Goal: Task Accomplishment & Management: Use online tool/utility

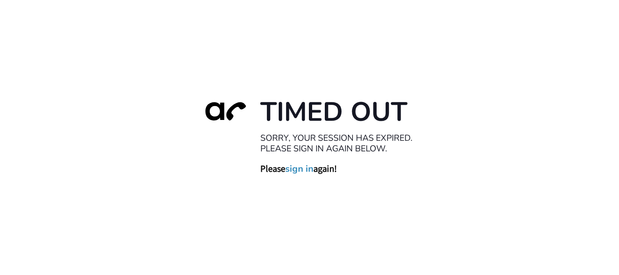
click at [278, 209] on div "Timed Out Sorry, your session has expired. Please sign in again below. Please s…" at bounding box center [309, 137] width 619 height 275
click at [352, 61] on div "Timed Out Sorry, your session has expired. Please sign in again below. Please s…" at bounding box center [309, 137] width 619 height 275
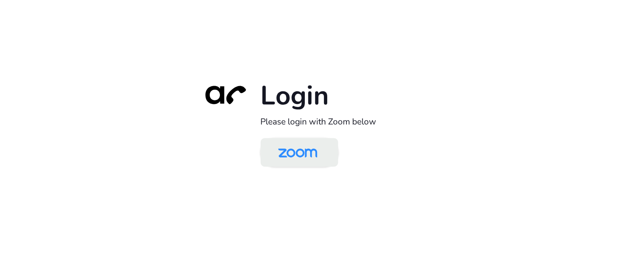
click at [287, 146] on img at bounding box center [298, 153] width 56 height 27
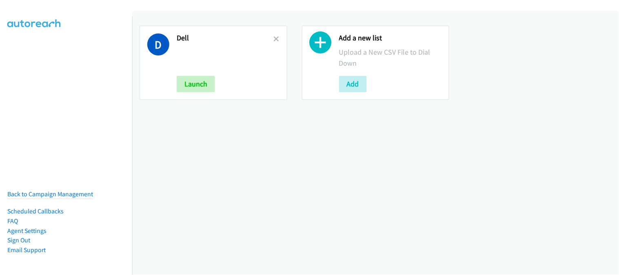
click at [275, 38] on icon at bounding box center [277, 40] width 6 height 6
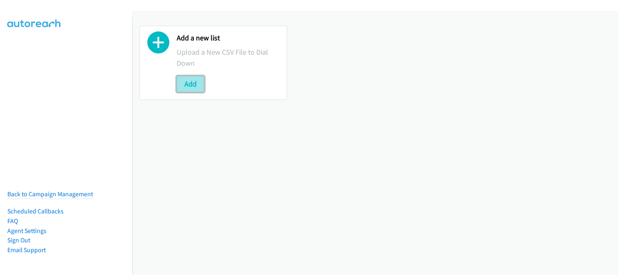
click at [191, 86] on button "Add" at bounding box center [191, 84] width 28 height 16
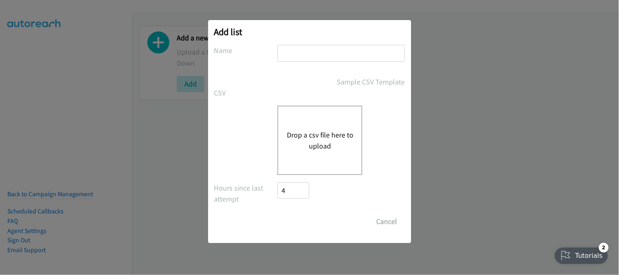
click at [325, 51] on input "text" at bounding box center [340, 53] width 127 height 17
type input "dell"
click at [313, 164] on div "Drop a csv file here to upload" at bounding box center [319, 140] width 85 height 69
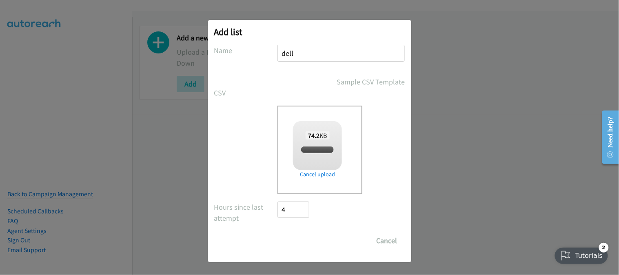
checkbox input "true"
click at [288, 237] on input "Save List" at bounding box center [299, 240] width 43 height 16
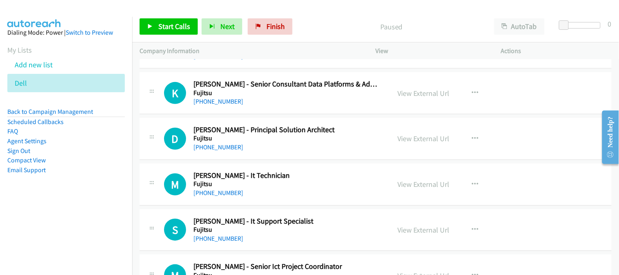
scroll to position [91, 0]
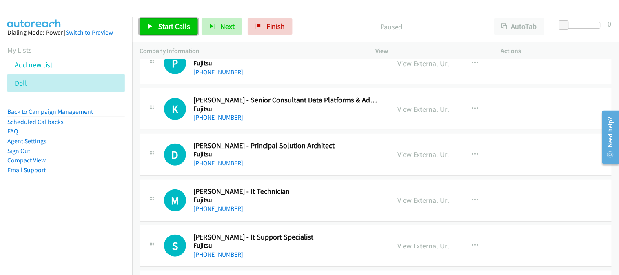
click at [182, 23] on span "Start Calls" at bounding box center [174, 26] width 32 height 9
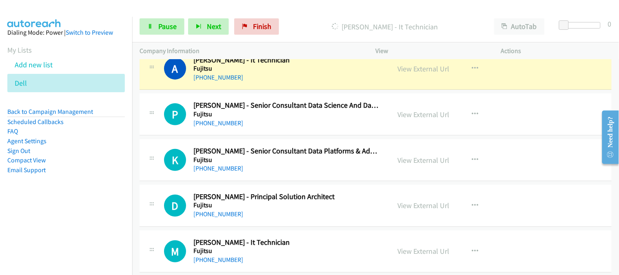
scroll to position [0, 0]
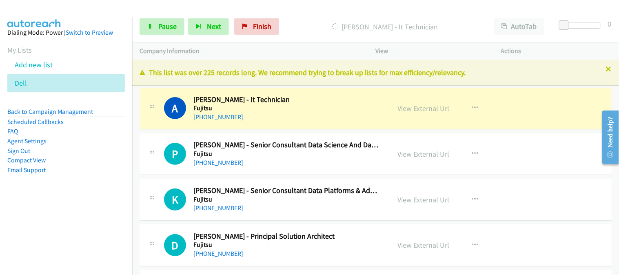
click at [291, 170] on div "P Callback Scheduled Pedro Fernndez - Senior Consultant Data Science And Data P…" at bounding box center [375, 154] width 472 height 42
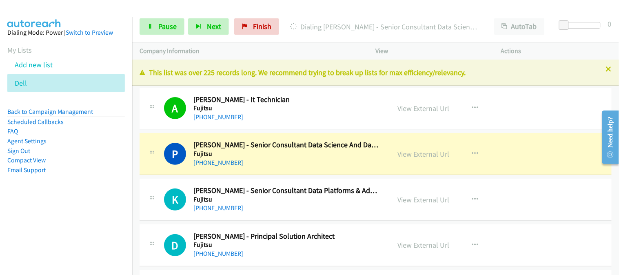
click at [312, 198] on h5 "Fujitsu" at bounding box center [286, 199] width 186 height 8
click at [311, 197] on h5 "Fujitsu" at bounding box center [286, 199] width 186 height 8
click at [316, 166] on div "[PHONE_NUMBER]" at bounding box center [286, 163] width 186 height 10
click at [412, 157] on link "View External Url" at bounding box center [424, 153] width 52 height 9
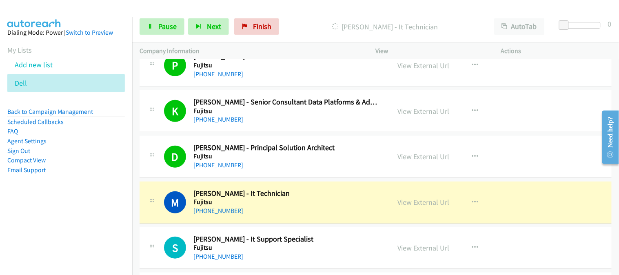
scroll to position [136, 0]
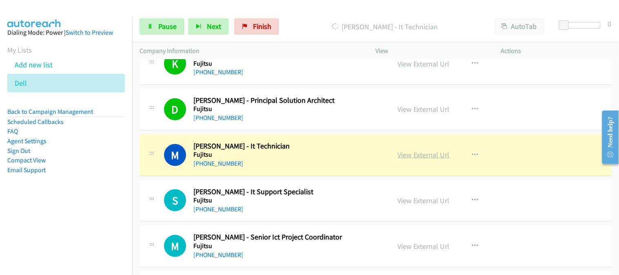
click at [403, 154] on link "View External Url" at bounding box center [424, 154] width 52 height 9
click at [164, 30] on span "Pause" at bounding box center [167, 26] width 18 height 9
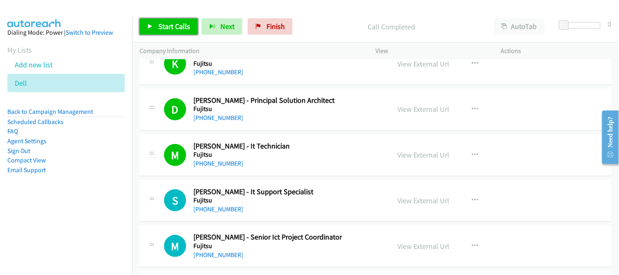
click at [186, 30] on span "Start Calls" at bounding box center [174, 26] width 32 height 9
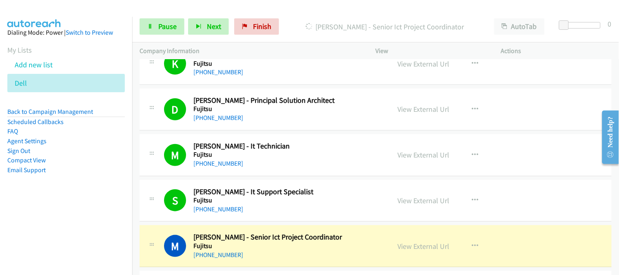
click at [316, 252] on div "[PHONE_NUMBER]" at bounding box center [286, 255] width 186 height 10
click at [419, 245] on link "View External Url" at bounding box center [424, 245] width 52 height 9
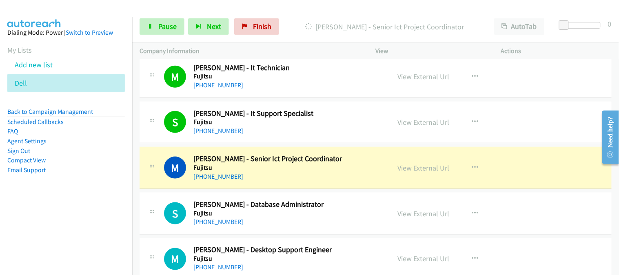
scroll to position [226, 0]
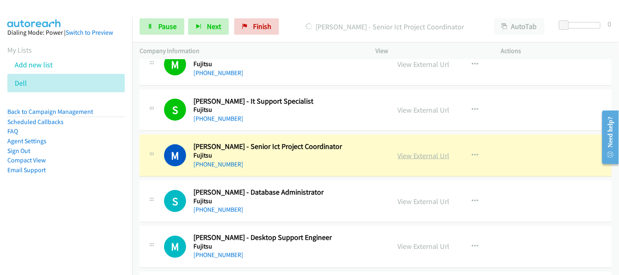
click at [415, 155] on link "View External Url" at bounding box center [424, 155] width 52 height 9
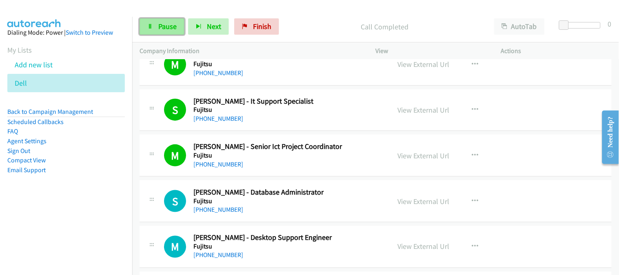
click at [151, 25] on icon at bounding box center [150, 27] width 6 height 6
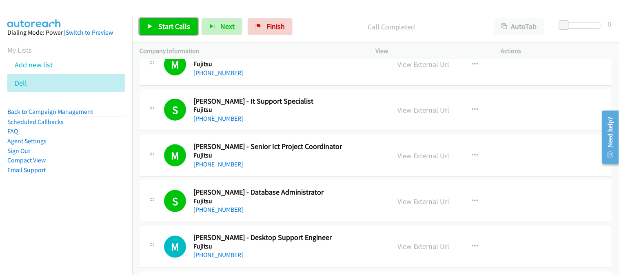
click at [162, 26] on span "Start Calls" at bounding box center [174, 26] width 32 height 9
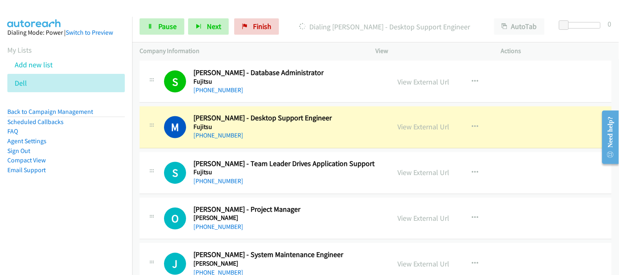
scroll to position [362, 0]
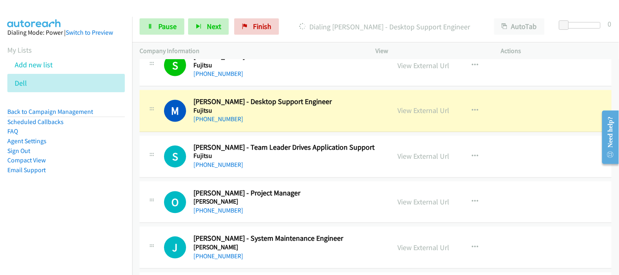
click at [324, 164] on div "[PHONE_NUMBER]" at bounding box center [286, 165] width 186 height 10
click at [321, 161] on div "[PHONE_NUMBER]" at bounding box center [286, 165] width 186 height 10
click at [404, 109] on link "View External Url" at bounding box center [424, 110] width 52 height 9
click at [283, 120] on div "[PHONE_NUMBER]" at bounding box center [286, 120] width 186 height 10
click at [169, 21] on link "Pause" at bounding box center [161, 26] width 45 height 16
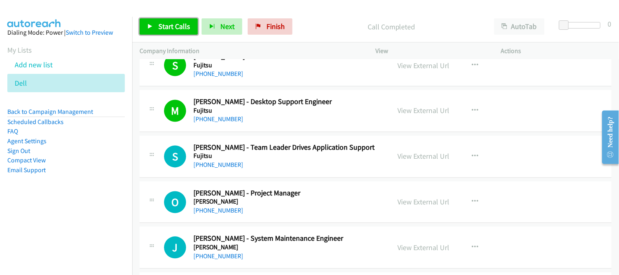
click at [171, 27] on span "Start Calls" at bounding box center [174, 26] width 32 height 9
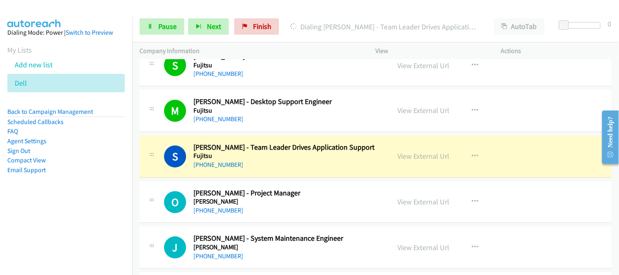
click at [280, 166] on div "[PHONE_NUMBER]" at bounding box center [286, 165] width 186 height 10
click at [313, 166] on div "[PHONE_NUMBER]" at bounding box center [286, 165] width 186 height 10
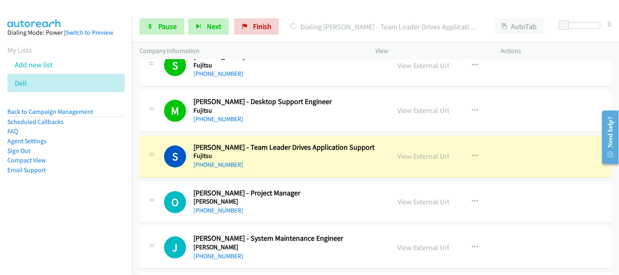
click at [313, 166] on div "[PHONE_NUMBER]" at bounding box center [286, 165] width 186 height 10
click at [419, 156] on link "View External Url" at bounding box center [424, 156] width 52 height 9
click at [169, 29] on span "Pause" at bounding box center [167, 26] width 18 height 9
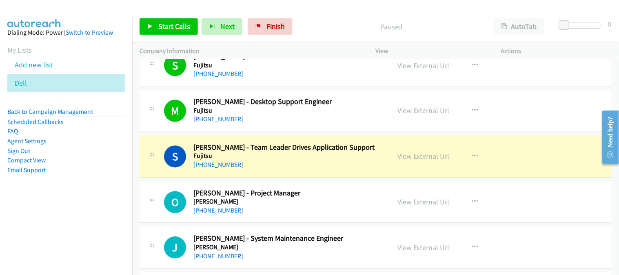
click at [280, 163] on div "[PHONE_NUMBER]" at bounding box center [286, 165] width 186 height 10
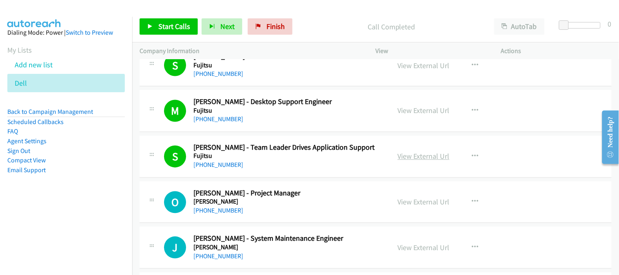
click at [399, 159] on link "View External Url" at bounding box center [424, 156] width 52 height 9
click at [168, 24] on span "Start Calls" at bounding box center [174, 26] width 32 height 9
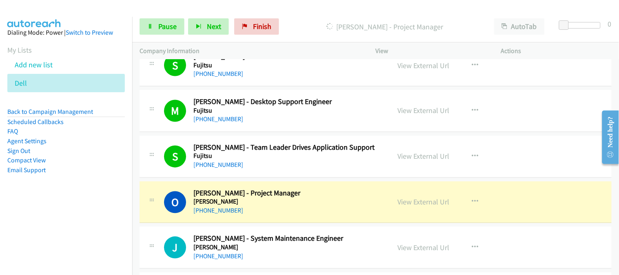
click at [330, 206] on div "[PHONE_NUMBER]" at bounding box center [286, 211] width 186 height 10
click at [335, 206] on div "[PHONE_NUMBER]" at bounding box center [286, 211] width 186 height 10
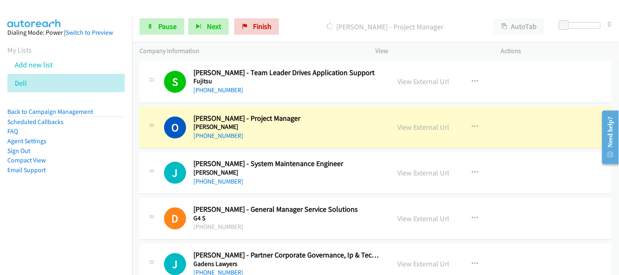
scroll to position [453, 0]
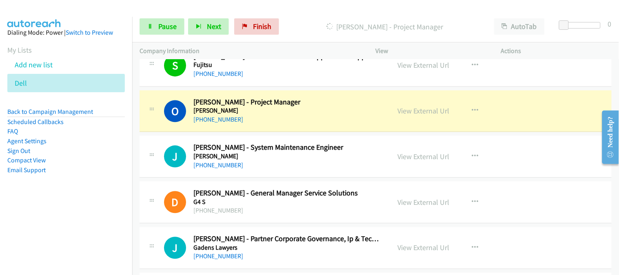
click at [307, 169] on div "[PHONE_NUMBER]" at bounding box center [286, 166] width 186 height 10
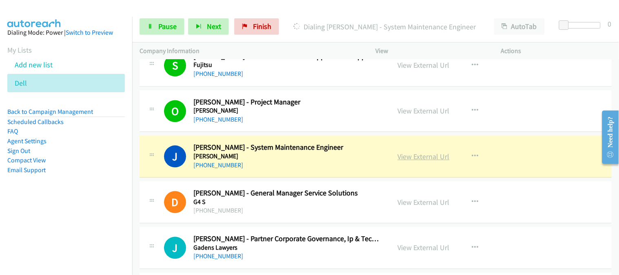
click at [423, 159] on link "View External Url" at bounding box center [424, 156] width 52 height 9
click at [156, 22] on link "Pause" at bounding box center [161, 26] width 45 height 16
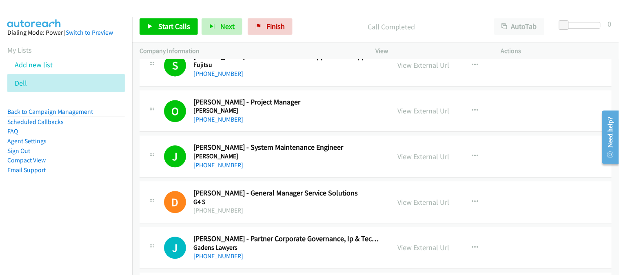
click at [348, 118] on div "[PHONE_NUMBER]" at bounding box center [286, 120] width 186 height 10
click at [177, 27] on span "Start Calls" at bounding box center [174, 26] width 32 height 9
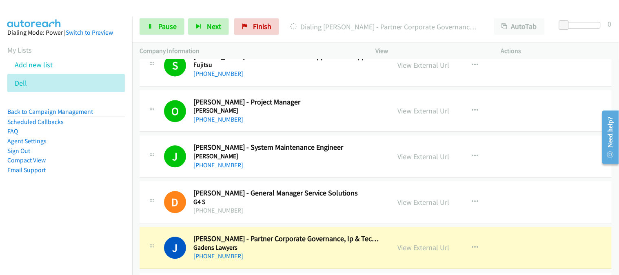
click at [345, 253] on div "[PHONE_NUMBER]" at bounding box center [286, 257] width 186 height 10
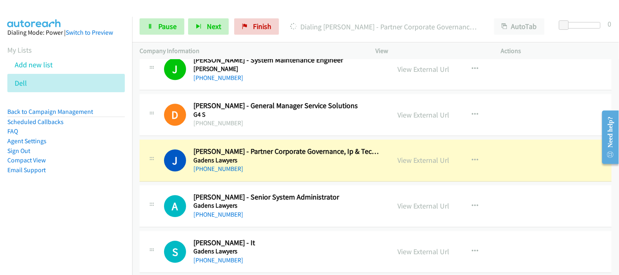
scroll to position [544, 0]
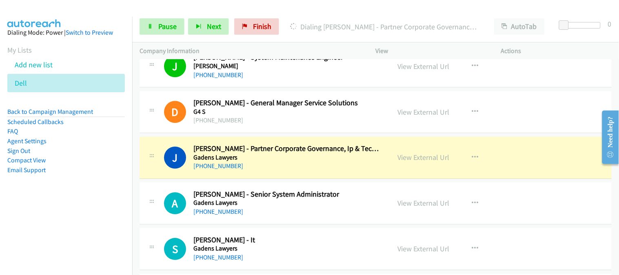
drag, startPoint x: 303, startPoint y: 176, endPoint x: 300, endPoint y: 156, distance: 20.6
click at [300, 156] on h5 "Gadens Lawyers" at bounding box center [286, 157] width 186 height 8
click at [290, 220] on div "A Callback Scheduled Alberto Tumiotto - Senior System Administrator Gadens Lawy…" at bounding box center [375, 203] width 472 height 42
click at [327, 219] on div "A Callback Scheduled Alberto Tumiotto - Senior System Administrator Gadens Lawy…" at bounding box center [375, 203] width 472 height 42
click at [325, 216] on div "[PHONE_NUMBER]" at bounding box center [286, 212] width 186 height 10
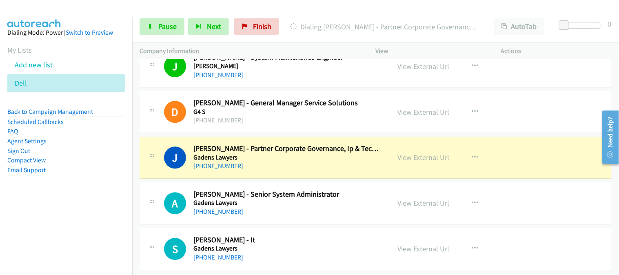
click at [325, 216] on div "[PHONE_NUMBER]" at bounding box center [286, 212] width 186 height 10
click at [327, 212] on div "[PHONE_NUMBER]" at bounding box center [286, 212] width 186 height 10
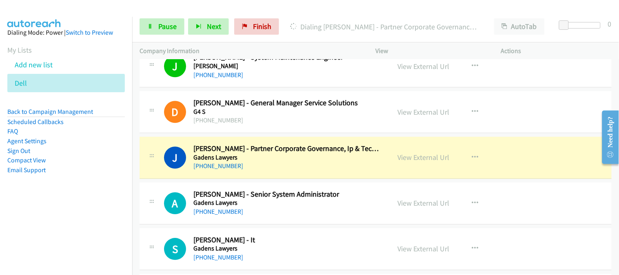
click at [349, 165] on div "[PHONE_NUMBER]" at bounding box center [286, 166] width 186 height 10
click at [356, 207] on div "[PHONE_NUMBER]" at bounding box center [286, 212] width 186 height 10
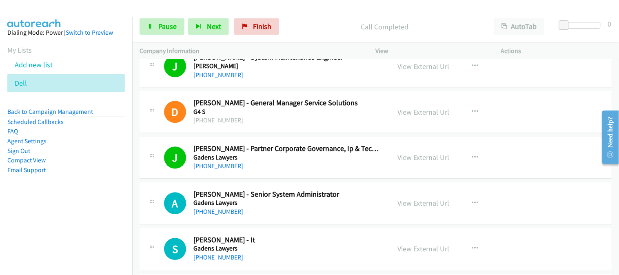
click at [329, 188] on div "A Callback Scheduled Alberto Tumiotto - Senior System Administrator Gadens Lawy…" at bounding box center [375, 203] width 472 height 42
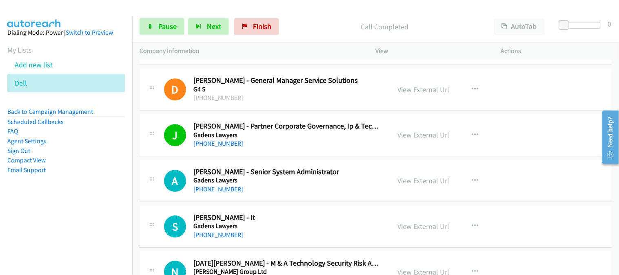
scroll to position [589, 0]
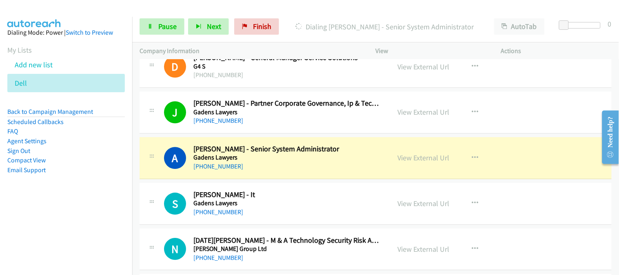
click at [307, 201] on h5 "Gadens Lawyers" at bounding box center [286, 203] width 186 height 8
click at [332, 217] on div "S Callback Scheduled Scott De Baugy - It Gadens Lawyers Australia/Sydney +61 41…" at bounding box center [375, 204] width 472 height 42
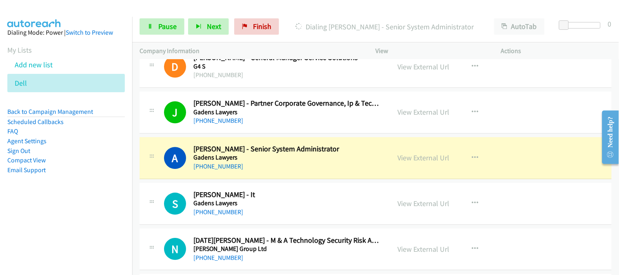
click at [332, 217] on div "S Callback Scheduled Scott De Baugy - It Gadens Lawyers Australia/Sydney +61 41…" at bounding box center [375, 204] width 472 height 42
click at [331, 215] on div "[PHONE_NUMBER]" at bounding box center [286, 212] width 186 height 10
click at [324, 223] on div "S Callback Scheduled Scott De Baugy - It Gadens Lawyers Australia/Sydney +61 41…" at bounding box center [375, 204] width 472 height 42
click at [327, 219] on div "S Callback Scheduled Scott De Baugy - It Gadens Lawyers Australia/Sydney +61 41…" at bounding box center [375, 204] width 472 height 42
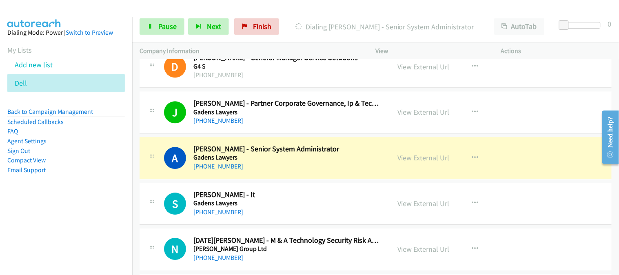
click at [321, 220] on div "S Callback Scheduled Scott De Baugy - It Gadens Lawyers Australia/Sydney +61 41…" at bounding box center [375, 204] width 472 height 42
click at [343, 201] on h5 "Gadens Lawyers" at bounding box center [286, 203] width 186 height 8
drag, startPoint x: 343, startPoint y: 201, endPoint x: 338, endPoint y: 208, distance: 8.3
click at [343, 201] on h5 "Gadens Lawyers" at bounding box center [286, 203] width 186 height 8
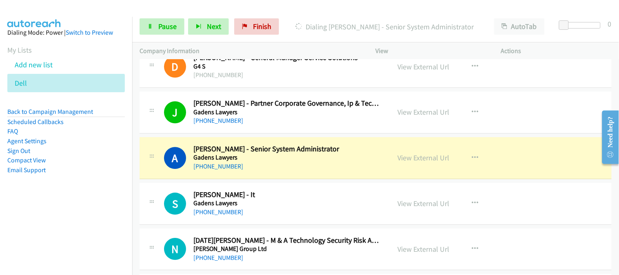
click at [316, 201] on h5 "Gadens Lawyers" at bounding box center [286, 203] width 186 height 8
drag, startPoint x: 316, startPoint y: 201, endPoint x: 567, endPoint y: 4, distance: 318.6
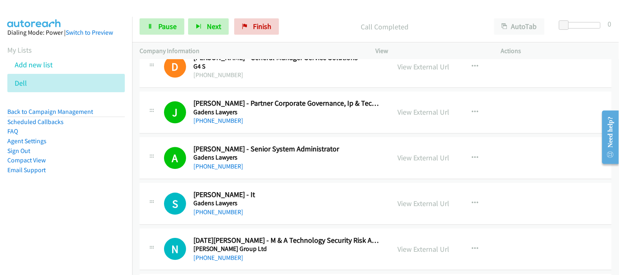
click at [328, 204] on h5 "Gadens Lawyers" at bounding box center [286, 203] width 186 height 8
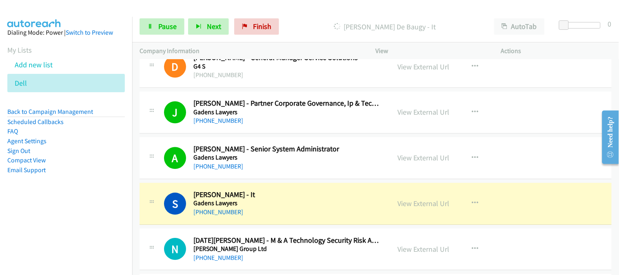
click at [331, 196] on h2 "[PERSON_NAME] - It" at bounding box center [286, 194] width 186 height 9
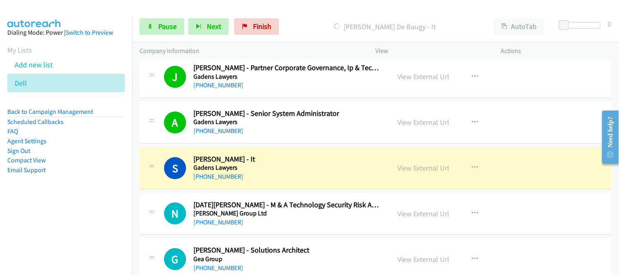
scroll to position [634, 0]
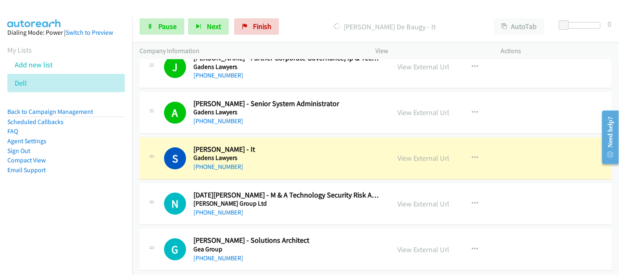
click at [331, 196] on h2 "[DATE][PERSON_NAME] - M & A Technology Security Risk Assesor" at bounding box center [286, 194] width 186 height 9
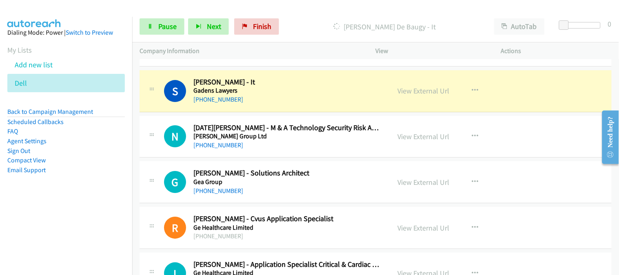
scroll to position [679, 0]
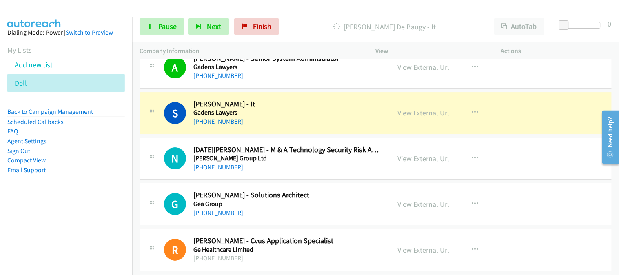
click at [328, 192] on h2 "[PERSON_NAME] - Solutions Architect" at bounding box center [286, 194] width 186 height 9
click at [321, 178] on div "N Callback Scheduled Noel Harrison - M & A Technology Security Risk Assesor Gal…" at bounding box center [375, 159] width 472 height 42
click at [348, 168] on div "[PHONE_NUMBER]" at bounding box center [286, 167] width 186 height 10
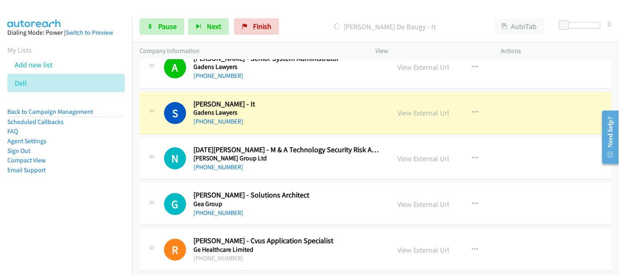
drag, startPoint x: 294, startPoint y: 163, endPoint x: 570, endPoint y: 6, distance: 318.1
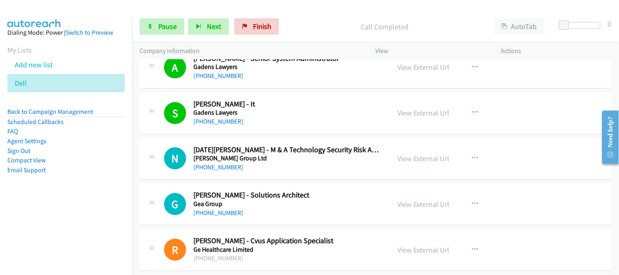
click at [314, 178] on div "N Callback Scheduled Noel Harrison - M & A Technology Security Risk Assesor Gal…" at bounding box center [375, 159] width 472 height 42
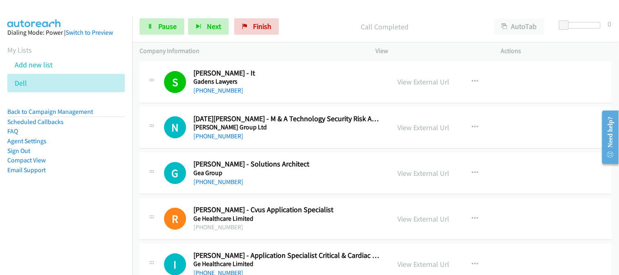
scroll to position [725, 0]
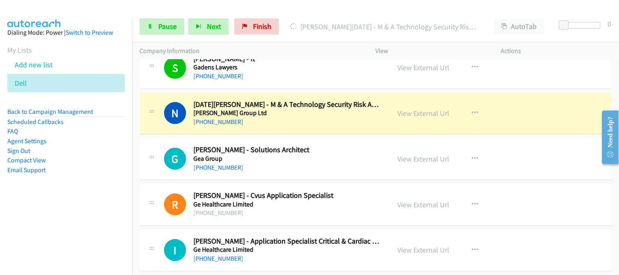
click at [331, 167] on div "[PHONE_NUMBER]" at bounding box center [286, 168] width 186 height 10
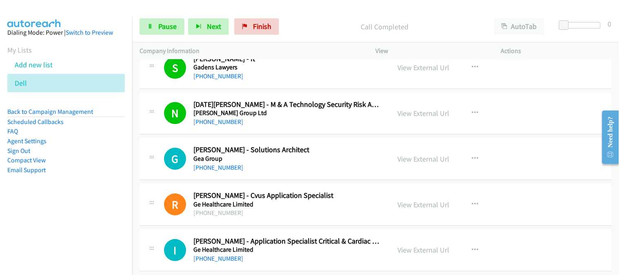
click at [345, 166] on div "[PHONE_NUMBER]" at bounding box center [286, 168] width 186 height 10
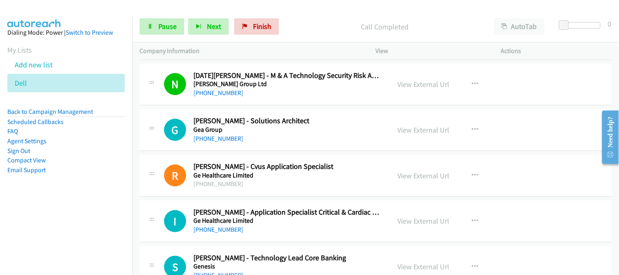
scroll to position [770, 0]
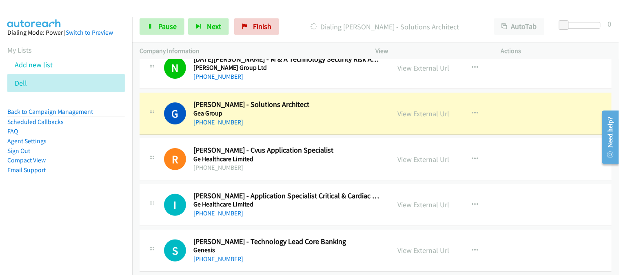
click at [286, 173] on div "R Callback Scheduled Ryan Hammond - Cvus Application Specialist Ge Healthcare L…" at bounding box center [375, 159] width 472 height 42
click at [289, 170] on div "[PHONE_NUMBER]" at bounding box center [286, 168] width 186 height 10
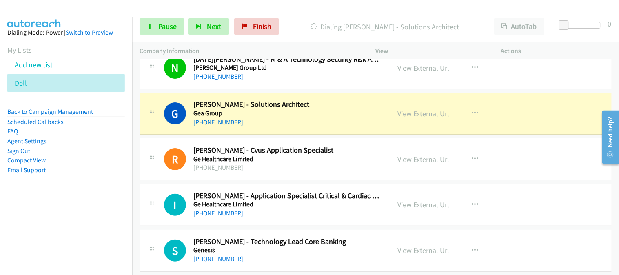
click at [289, 170] on div "[PHONE_NUMBER]" at bounding box center [286, 168] width 186 height 10
click at [316, 188] on div "I Callback Scheduled Ivy Rosal - Application Specialist Critical & Cardiac Care…" at bounding box center [375, 205] width 472 height 42
click at [316, 176] on div "R Callback Scheduled Ryan Hammond - Cvus Application Specialist Ge Healthcare L…" at bounding box center [375, 159] width 472 height 42
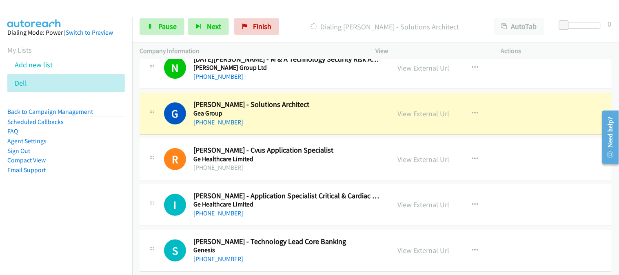
click at [316, 176] on div "R Callback Scheduled Ryan Hammond - Cvus Application Specialist Ge Healthcare L…" at bounding box center [375, 159] width 472 height 42
drag, startPoint x: 298, startPoint y: 200, endPoint x: 296, endPoint y: 214, distance: 14.0
click at [296, 214] on div "[PHONE_NUMBER]" at bounding box center [286, 213] width 186 height 10
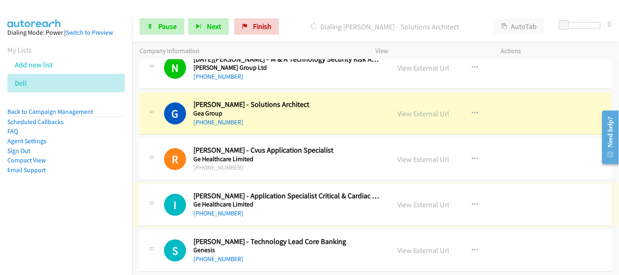
click at [303, 157] on h5 "Ge Healthcare Limited" at bounding box center [286, 159] width 186 height 8
click at [301, 159] on h5 "Ge Healthcare Limited" at bounding box center [286, 159] width 186 height 8
click at [298, 163] on div "[PHONE_NUMBER]" at bounding box center [286, 168] width 186 height 10
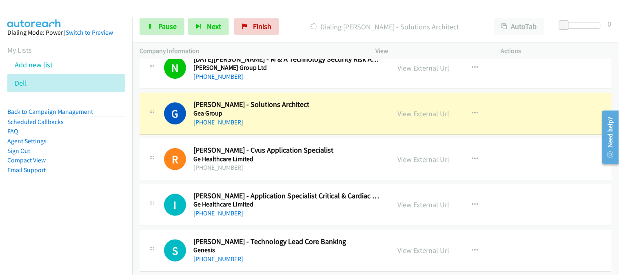
click at [298, 163] on div "[PHONE_NUMBER]" at bounding box center [286, 168] width 186 height 10
click at [303, 138] on div "R Callback Scheduled Ryan Hammond - Cvus Application Specialist Ge Healthcare L…" at bounding box center [375, 159] width 472 height 42
click at [303, 128] on div "G Callback Scheduled Gary Reynolds - Solutions Architect Gea Group Pacific/Auck…" at bounding box center [375, 114] width 472 height 42
click at [290, 169] on div "[PHONE_NUMBER]" at bounding box center [286, 168] width 186 height 10
click at [368, 101] on h2 "[PERSON_NAME] - Solutions Architect" at bounding box center [286, 104] width 186 height 9
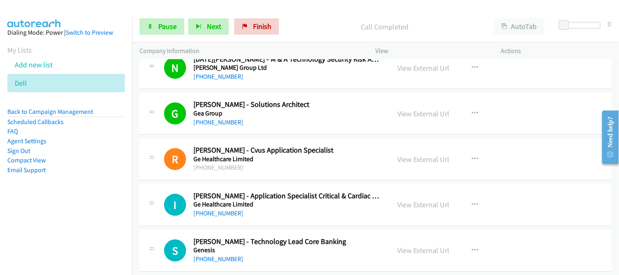
scroll to position [816, 0]
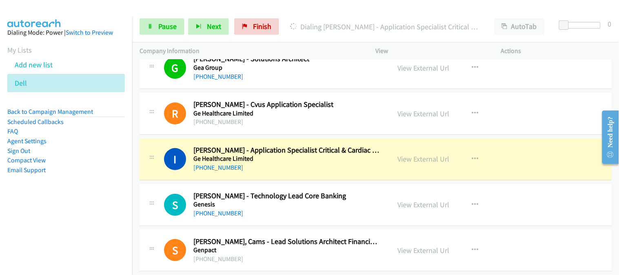
click at [319, 158] on h5 "Ge Healthcare Limited" at bounding box center [286, 159] width 186 height 8
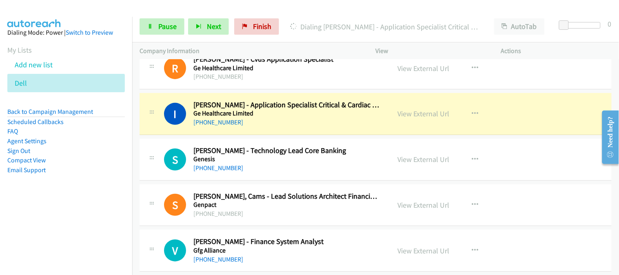
click at [319, 158] on h5 "Genesis" at bounding box center [286, 159] width 186 height 8
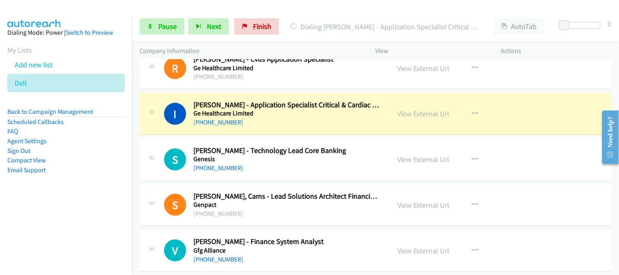
drag, startPoint x: 345, startPoint y: 128, endPoint x: 575, endPoint y: 13, distance: 257.7
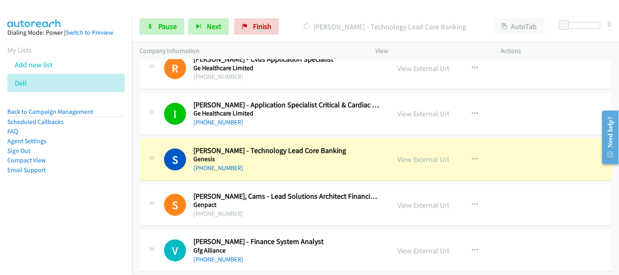
click at [325, 168] on div "[PHONE_NUMBER]" at bounding box center [286, 168] width 186 height 10
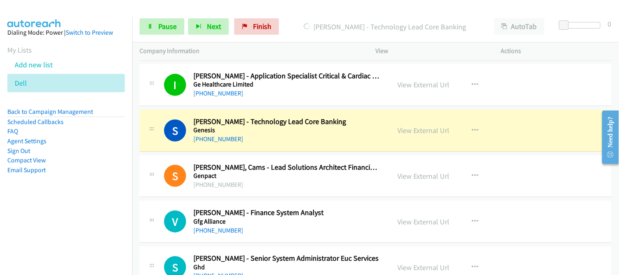
scroll to position [906, 0]
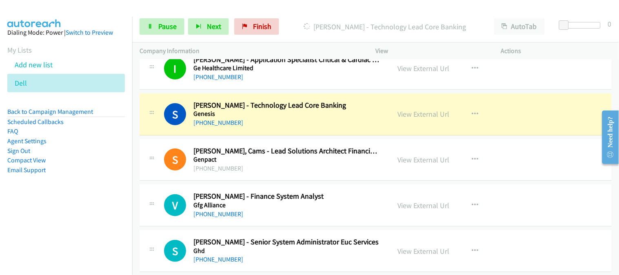
click at [325, 168] on div "[PHONE_NUMBER]" at bounding box center [286, 169] width 186 height 10
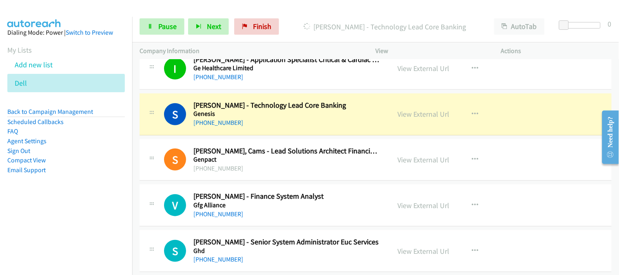
click at [325, 168] on div "[PHONE_NUMBER]" at bounding box center [286, 169] width 186 height 10
click at [321, 206] on h5 "Gfg Alliance" at bounding box center [286, 205] width 186 height 8
drag, startPoint x: 383, startPoint y: 111, endPoint x: 371, endPoint y: 10, distance: 101.8
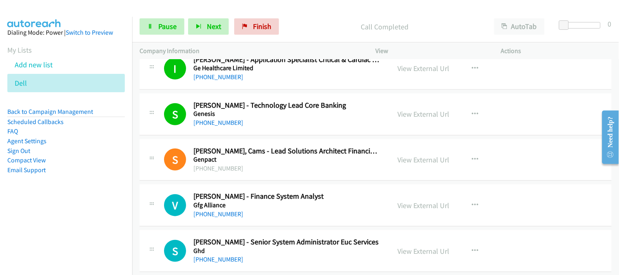
click at [350, 160] on h5 "Genpact" at bounding box center [286, 159] width 186 height 8
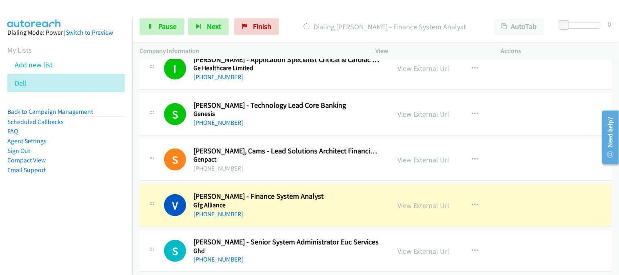
click at [356, 176] on div "S Callback Scheduled Sunny Nagpal, Cams - Lead Solutions Architect Financial Cr…" at bounding box center [375, 160] width 472 height 42
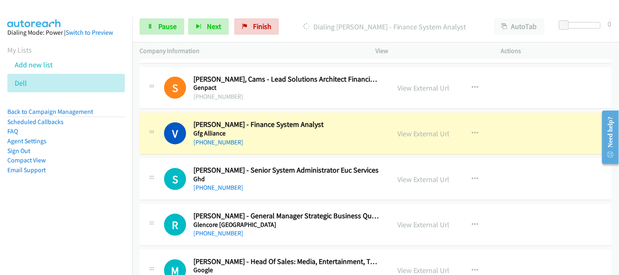
scroll to position [997, 0]
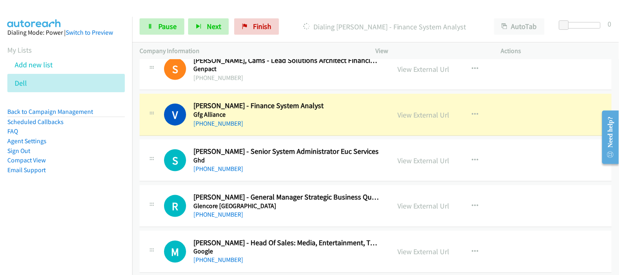
click at [272, 156] on h5 "Ghd" at bounding box center [286, 160] width 186 height 8
click at [289, 173] on div "[PHONE_NUMBER]" at bounding box center [286, 169] width 186 height 10
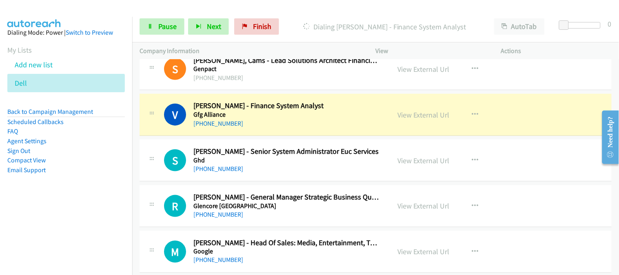
click at [306, 157] on h5 "Ghd" at bounding box center [286, 160] width 186 height 8
click at [349, 104] on h2 "[PERSON_NAME] - Finance System Analyst" at bounding box center [286, 105] width 186 height 9
click at [331, 128] on div "V Callback Scheduled Vivien Wy C. - Finance System Analyst Gfg Alliance Austral…" at bounding box center [375, 115] width 472 height 42
click at [435, 113] on link "View External Url" at bounding box center [424, 114] width 52 height 9
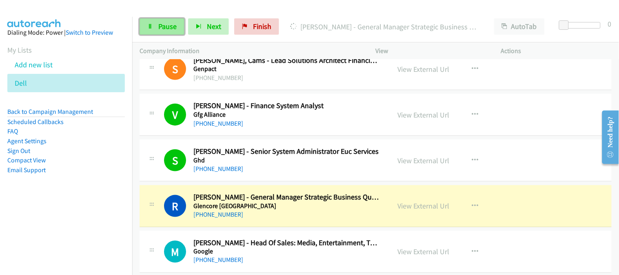
click at [174, 30] on span "Pause" at bounding box center [167, 26] width 18 height 9
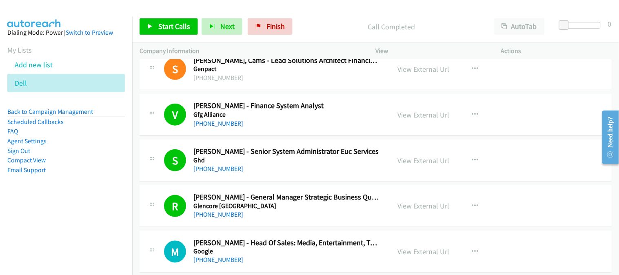
drag, startPoint x: 334, startPoint y: 173, endPoint x: 303, endPoint y: 0, distance: 175.1
click at [166, 29] on span "Start Calls" at bounding box center [174, 26] width 32 height 9
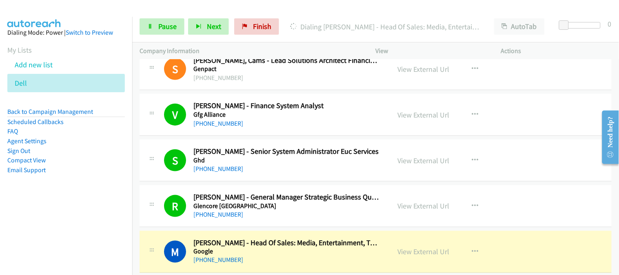
click at [326, 256] on div "[PHONE_NUMBER]" at bounding box center [286, 260] width 186 height 10
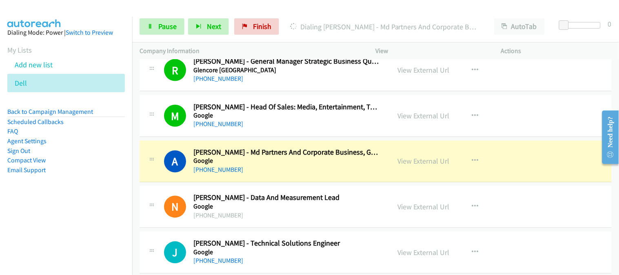
scroll to position [1178, 0]
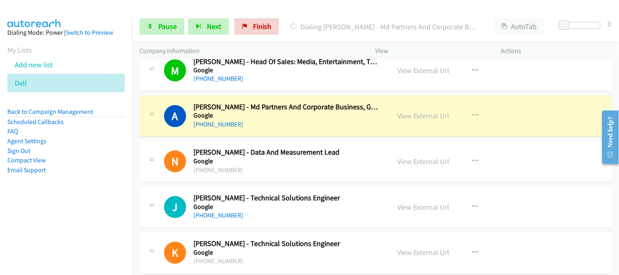
click at [347, 187] on div "J Callback Scheduled James Mak - Technical Solutions Engineer Google Australia/…" at bounding box center [375, 207] width 472 height 42
click at [341, 175] on div "N Callback Scheduled Nick Hall - Data And Measurement Lead Google Australia/Syd…" at bounding box center [375, 162] width 472 height 42
click at [334, 221] on div "[PHONE_NUMBER]" at bounding box center [286, 216] width 186 height 10
click at [315, 178] on div "N Callback Scheduled Nick Hall - Data And Measurement Lead Google Australia/Syd…" at bounding box center [375, 162] width 472 height 42
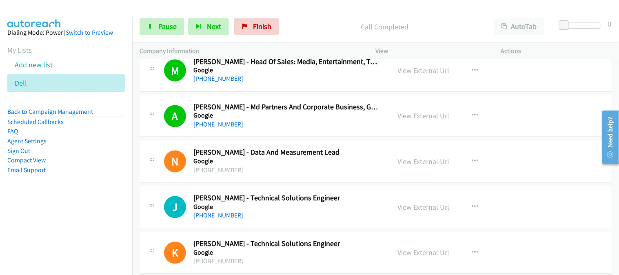
scroll to position [1223, 0]
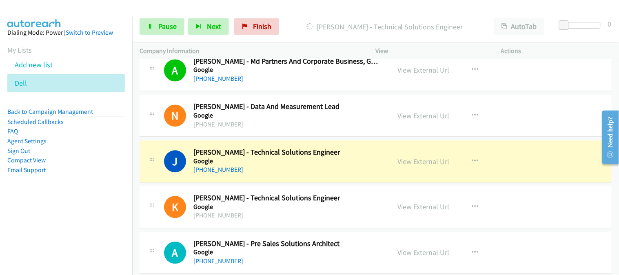
click at [321, 198] on h2 "[PERSON_NAME] - Technical Solutions Engineer" at bounding box center [286, 198] width 186 height 9
click at [317, 225] on div "K Callback Scheduled Kyle Long - Technical Solutions Engineer Google Australia/…" at bounding box center [375, 207] width 472 height 42
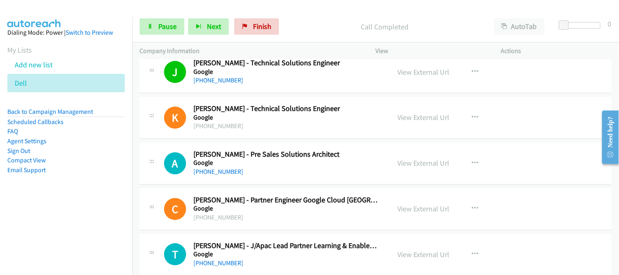
scroll to position [1314, 0]
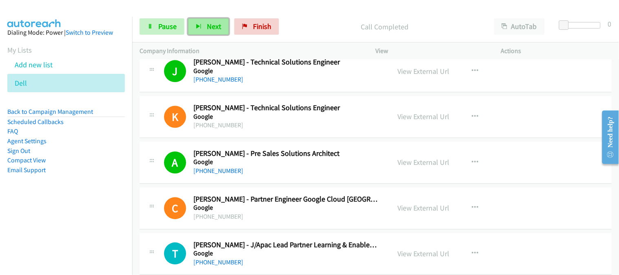
click at [217, 33] on button "Next" at bounding box center [208, 26] width 41 height 16
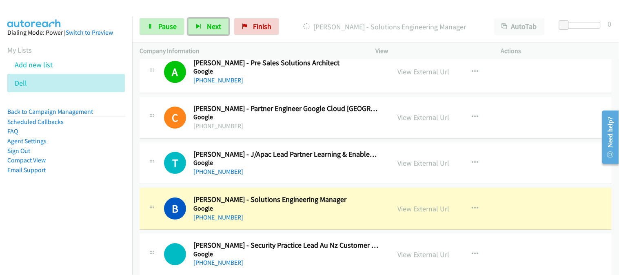
scroll to position [1495, 0]
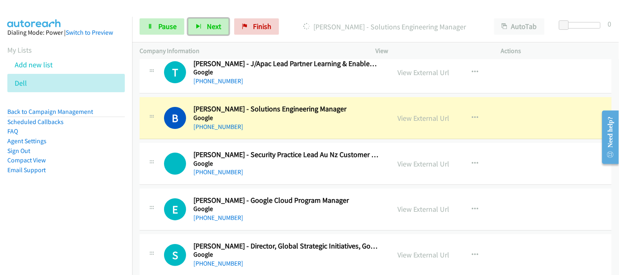
click at [322, 172] on div "[PHONE_NUMBER]" at bounding box center [286, 172] width 186 height 10
click at [323, 169] on div "[PHONE_NUMBER]" at bounding box center [286, 172] width 186 height 10
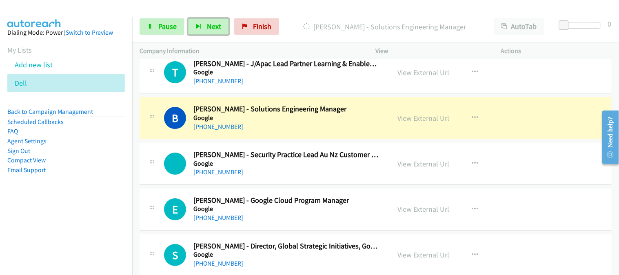
click at [263, 139] on div "B Callback Scheduled Bruce Huang - Solutions Engineering Manager Google Austral…" at bounding box center [375, 118] width 472 height 42
click at [413, 117] on link "View External Url" at bounding box center [424, 117] width 52 height 9
click at [161, 26] on span "Pause" at bounding box center [167, 26] width 18 height 9
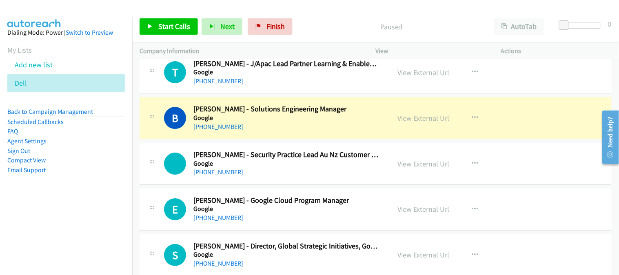
click at [298, 124] on div "[PHONE_NUMBER]" at bounding box center [286, 127] width 186 height 10
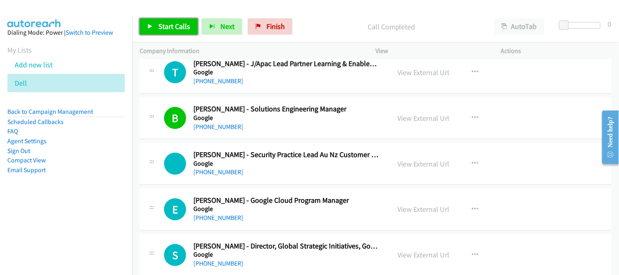
click at [147, 25] on icon at bounding box center [150, 27] width 6 height 6
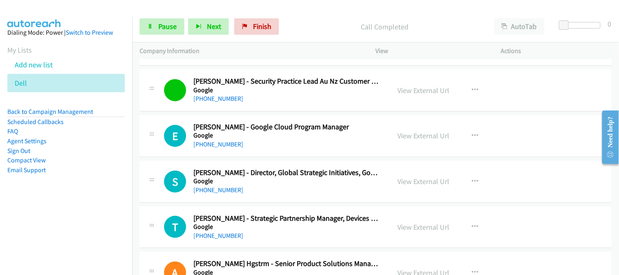
scroll to position [1585, 0]
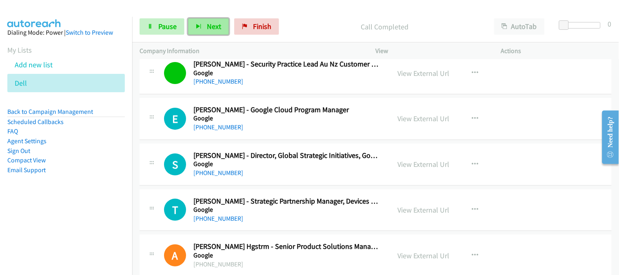
click at [209, 29] on span "Next" at bounding box center [214, 26] width 14 height 9
click at [269, 169] on div "[PHONE_NUMBER]" at bounding box center [286, 173] width 186 height 10
click at [200, 24] on icon "button" at bounding box center [199, 27] width 6 height 6
click at [305, 223] on div "T Callback Scheduled Tony Hewlett - Strategic Partnership Manager, Devices & Se…" at bounding box center [375, 210] width 472 height 42
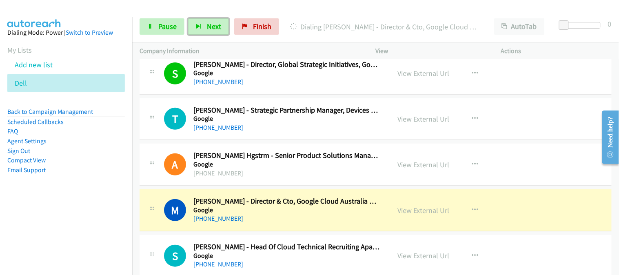
scroll to position [1722, 0]
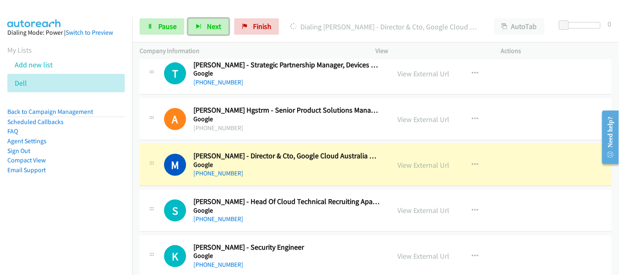
click at [316, 209] on h5 "Google" at bounding box center [286, 210] width 186 height 8
click at [316, 212] on h5 "Google" at bounding box center [286, 210] width 186 height 8
click at [327, 175] on div "[PHONE_NUMBER]" at bounding box center [286, 173] width 186 height 10
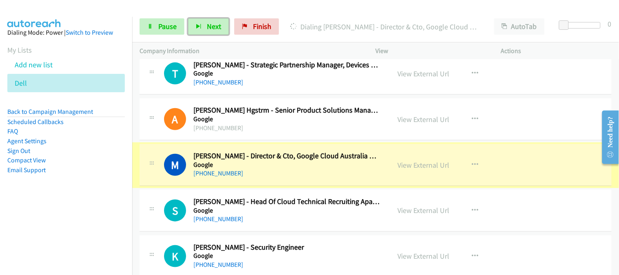
click at [321, 175] on div "[PHONE_NUMBER]" at bounding box center [286, 173] width 186 height 10
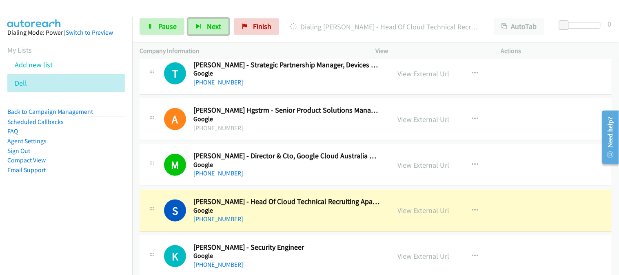
click at [360, 226] on div "S Callback Scheduled Sophie Richardson - Head Of Cloud Technical Recruiting Apa…" at bounding box center [375, 211] width 472 height 42
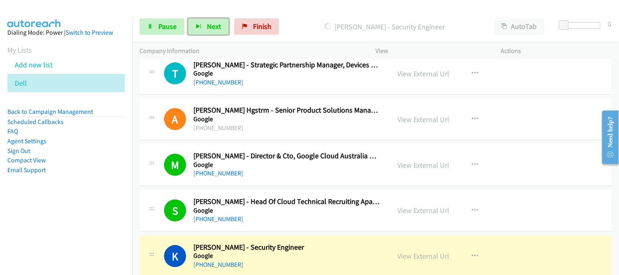
click at [331, 232] on div "S Callback Scheduled Sophie Richardson - Head Of Cloud Technical Recruiting Apa…" at bounding box center [375, 211] width 472 height 42
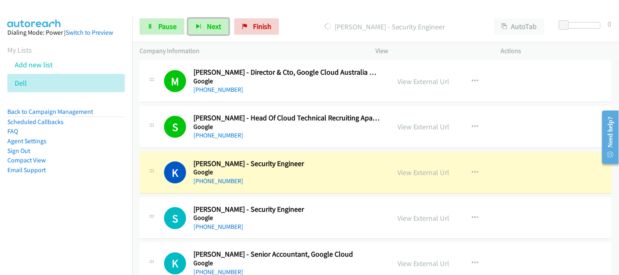
scroll to position [1812, 0]
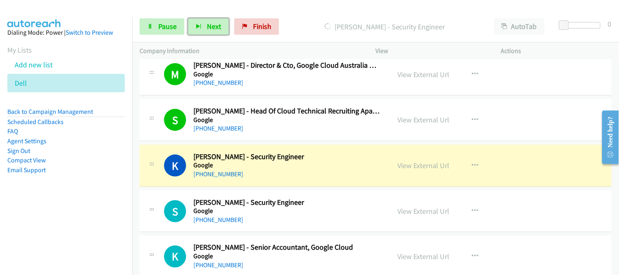
click at [338, 185] on div "K Callback Scheduled Kristin Smith - Security Engineer Google Australia/Sydney …" at bounding box center [375, 166] width 472 height 42
drag, startPoint x: 333, startPoint y: 224, endPoint x: 287, endPoint y: 274, distance: 67.5
click at [345, 172] on div "[PHONE_NUMBER]" at bounding box center [286, 174] width 186 height 10
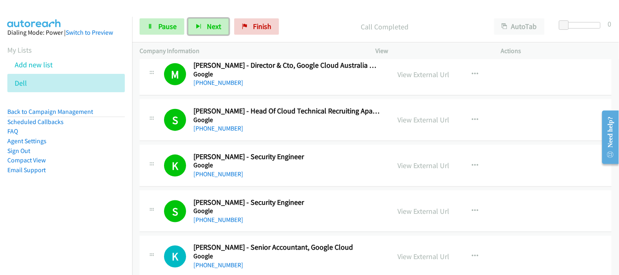
click at [324, 157] on h2 "[PERSON_NAME] - Security Engineer" at bounding box center [286, 156] width 186 height 9
click at [212, 27] on span "Next" at bounding box center [214, 26] width 14 height 9
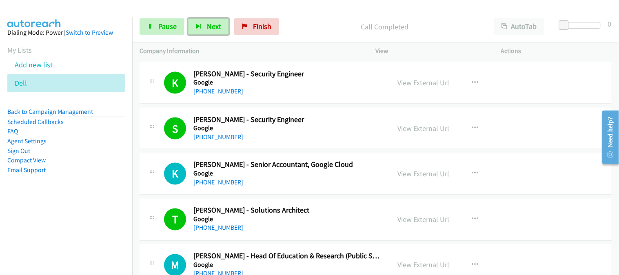
scroll to position [1903, 0]
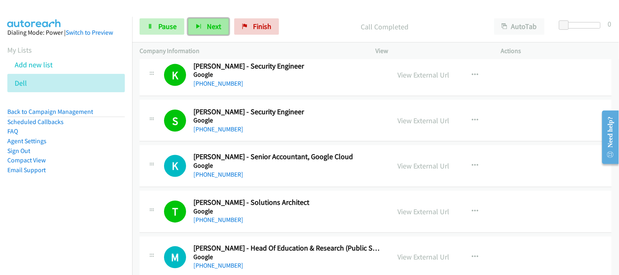
click at [212, 23] on span "Next" at bounding box center [214, 26] width 14 height 9
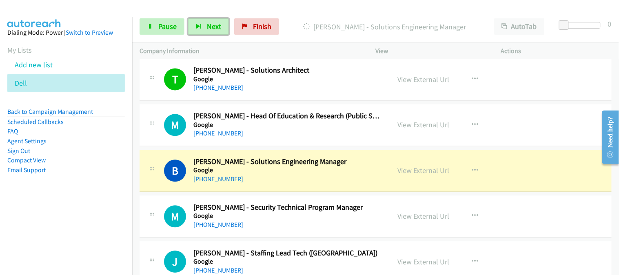
scroll to position [2084, 0]
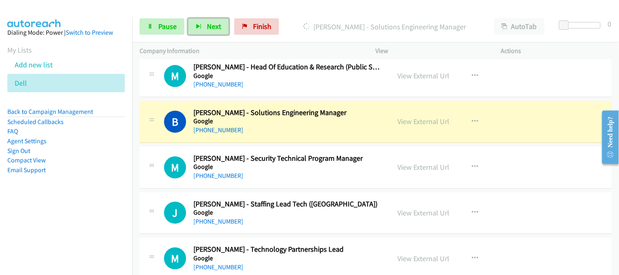
click at [327, 184] on div "M Callback Scheduled Mayuri Vaidya - Security Technical Program Manager Google …" at bounding box center [375, 167] width 472 height 42
click at [329, 176] on div "[PHONE_NUMBER]" at bounding box center [286, 176] width 186 height 10
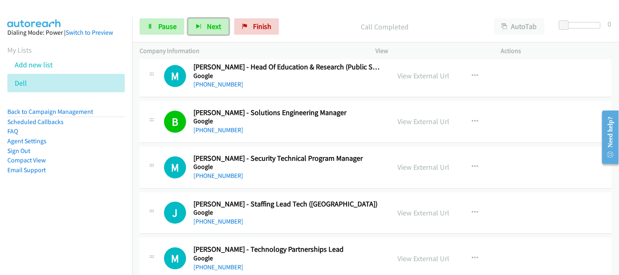
click at [328, 172] on div "[PHONE_NUMBER]" at bounding box center [286, 176] width 186 height 10
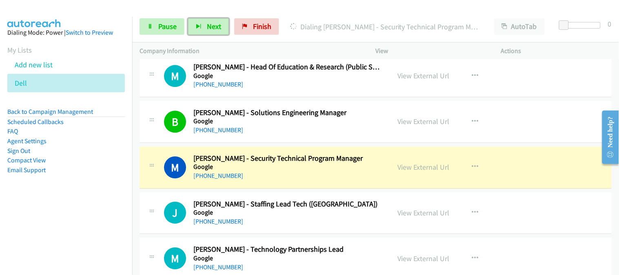
click at [337, 221] on div "[PHONE_NUMBER]" at bounding box center [286, 222] width 186 height 10
click at [328, 184] on div "M Callback Scheduled Mayuri Vaidya - Security Technical Program Manager Google …" at bounding box center [375, 167] width 472 height 42
click at [316, 214] on h5 "Google" at bounding box center [286, 212] width 186 height 8
click at [356, 177] on div "[PHONE_NUMBER]" at bounding box center [286, 176] width 186 height 10
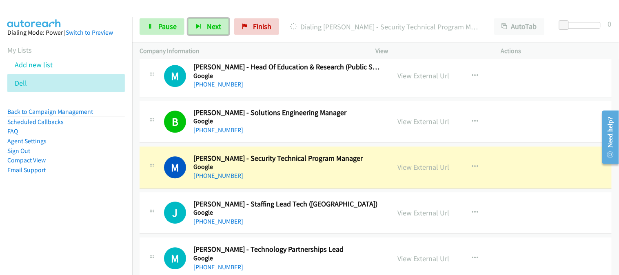
click at [356, 177] on div "[PHONE_NUMBER]" at bounding box center [286, 176] width 186 height 10
click at [352, 177] on div "[PHONE_NUMBER]" at bounding box center [286, 176] width 186 height 10
click at [398, 173] on div "View External Url View External Url Schedule/Manage Callback Start Calls Here R…" at bounding box center [456, 167] width 133 height 27
click at [355, 180] on div "[PHONE_NUMBER]" at bounding box center [286, 176] width 186 height 10
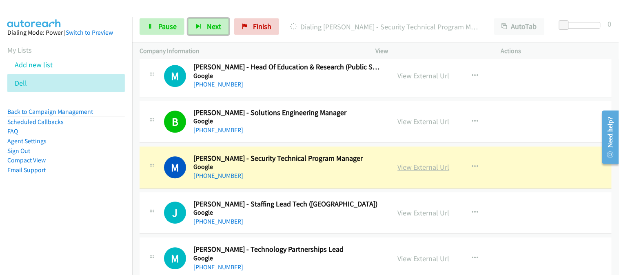
click at [410, 169] on link "View External Url" at bounding box center [424, 166] width 52 height 9
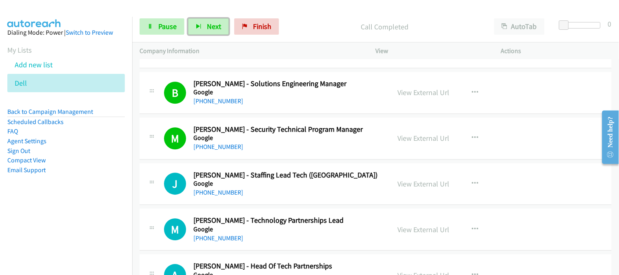
scroll to position [2129, 0]
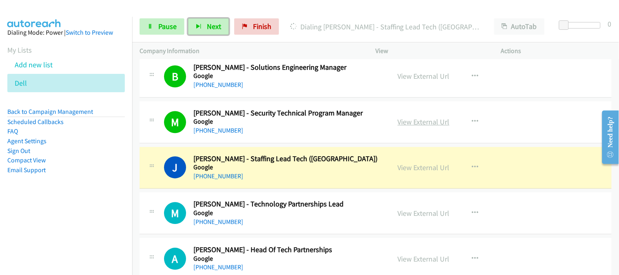
click at [427, 123] on link "View External Url" at bounding box center [424, 121] width 52 height 9
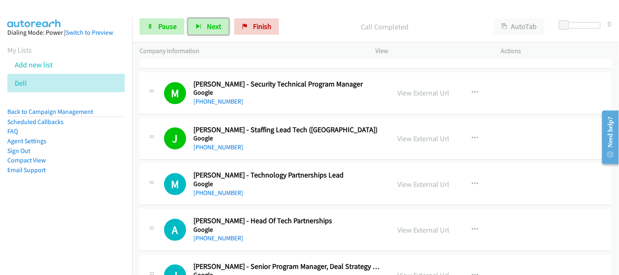
scroll to position [2175, 0]
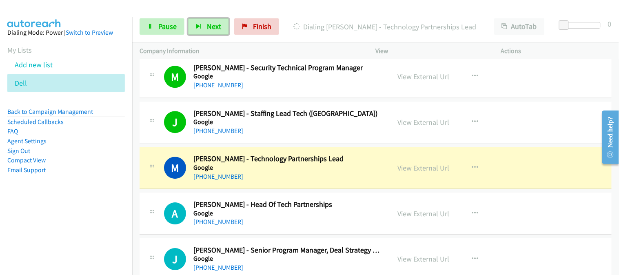
click at [288, 213] on h5 "Google" at bounding box center [286, 213] width 186 height 8
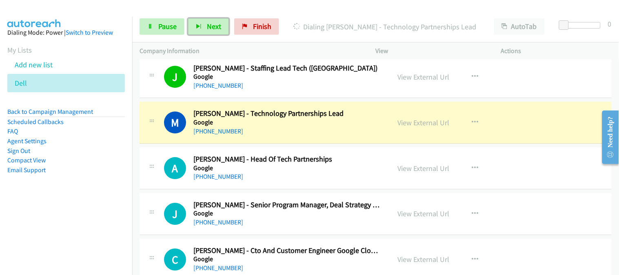
scroll to position [2265, 0]
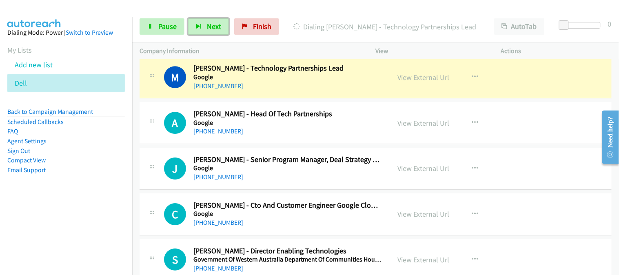
click at [287, 150] on div "J Callback Scheduled Janine Bransgrove - Senior Program Manager, Deal Strategy …" at bounding box center [375, 169] width 472 height 42
click at [283, 143] on div "A Callback Scheduled Angus Beattie - Head Of Tech Partnerships Google Australia…" at bounding box center [375, 123] width 472 height 42
click at [318, 154] on div "J Callback Scheduled Janine Bransgrove - Senior Program Manager, Deal Strategy …" at bounding box center [375, 169] width 472 height 42
click at [301, 117] on h2 "[PERSON_NAME] - Head Of Tech Partnerships" at bounding box center [286, 113] width 186 height 9
click at [290, 140] on div "A Callback Scheduled Angus Beattie - Head Of Tech Partnerships Google Australia…" at bounding box center [375, 123] width 472 height 42
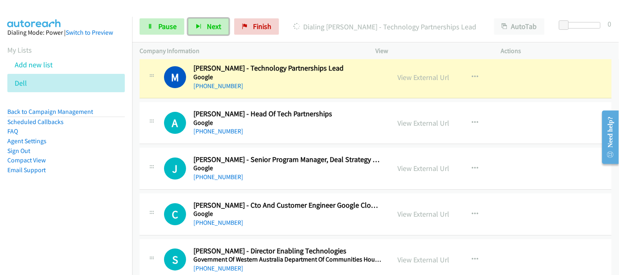
click at [317, 99] on td "M Callback Scheduled Michael Simons - Technology Partnerships Lead Google Austr…" at bounding box center [375, 78] width 486 height 46
click at [288, 87] on div "[PHONE_NUMBER]" at bounding box center [286, 86] width 186 height 10
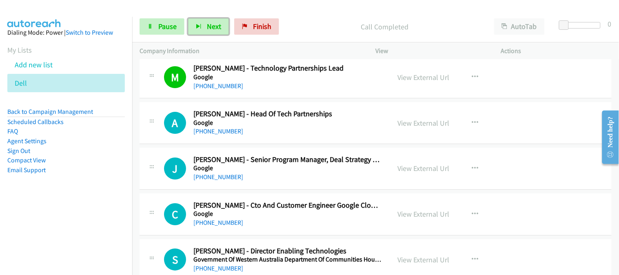
click at [260, 140] on div "A Callback Scheduled Angus Beattie - Head Of Tech Partnerships Google Australia…" at bounding box center [375, 123] width 472 height 42
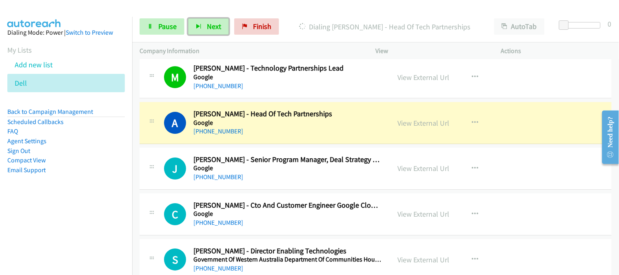
click at [348, 175] on div "[PHONE_NUMBER]" at bounding box center [286, 177] width 186 height 10
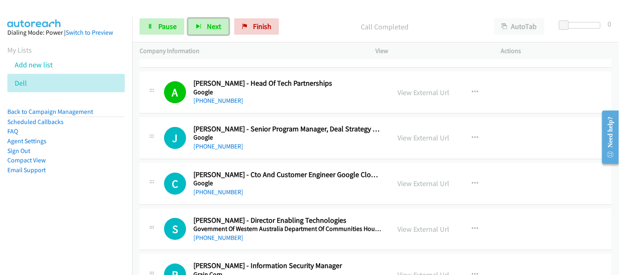
scroll to position [2311, 0]
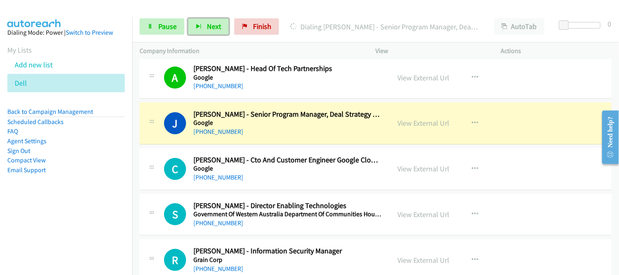
click at [301, 232] on div "S Callback Scheduled Sreeharsha Naga - Director Enabling Technologies Governmen…" at bounding box center [375, 215] width 472 height 42
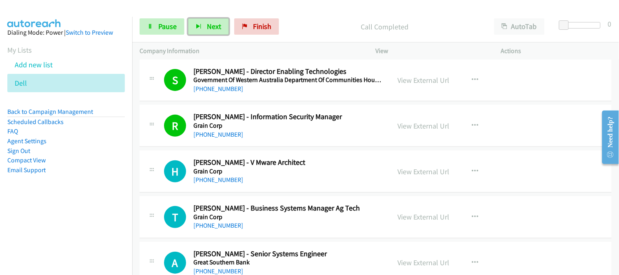
scroll to position [2447, 0]
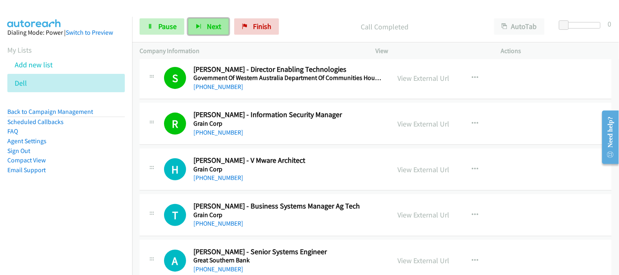
click at [221, 30] on button "Next" at bounding box center [208, 26] width 41 height 16
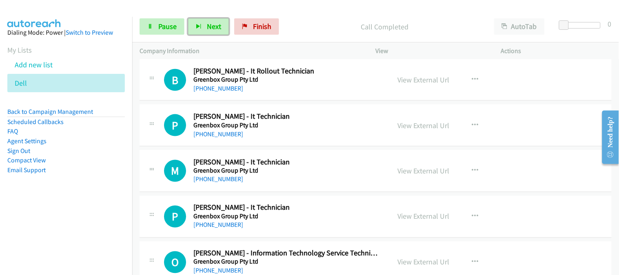
scroll to position [2628, 0]
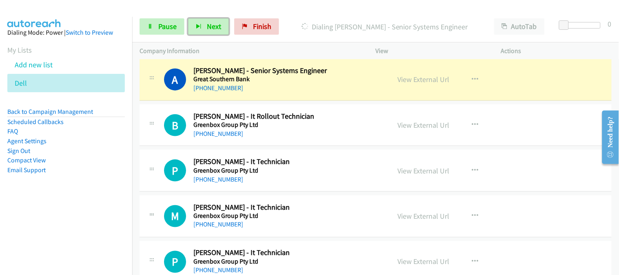
click at [314, 175] on div "[PHONE_NUMBER]" at bounding box center [286, 180] width 186 height 10
click at [352, 162] on h2 "[PERSON_NAME] - It Technician" at bounding box center [286, 161] width 186 height 9
click at [356, 192] on div "P Callback Scheduled Patrick Jenner - It Technician Greenbox Group Pty Ltd Aust…" at bounding box center [375, 171] width 472 height 42
click at [324, 139] on div "B Callback Scheduled Bardan Tamang - It Rollout Technician Greenbox Group Pty L…" at bounding box center [375, 125] width 472 height 42
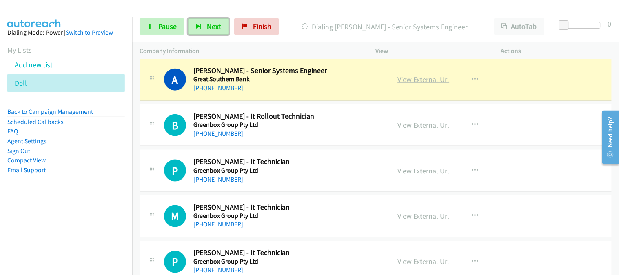
click at [429, 82] on link "View External Url" at bounding box center [424, 79] width 52 height 9
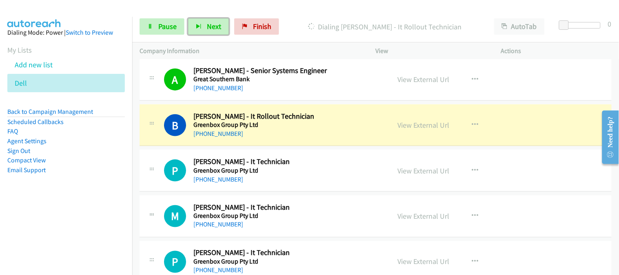
click at [290, 159] on h2 "[PERSON_NAME] - It Technician" at bounding box center [286, 161] width 186 height 9
click at [345, 148] on td "B Callback Scheduled Bardan Tamang - It Rollout Technician Greenbox Group Pty L…" at bounding box center [375, 125] width 486 height 46
drag, startPoint x: 307, startPoint y: 148, endPoint x: 319, endPoint y: 184, distance: 38.0
click at [319, 184] on div "[PHONE_NUMBER]" at bounding box center [286, 180] width 186 height 10
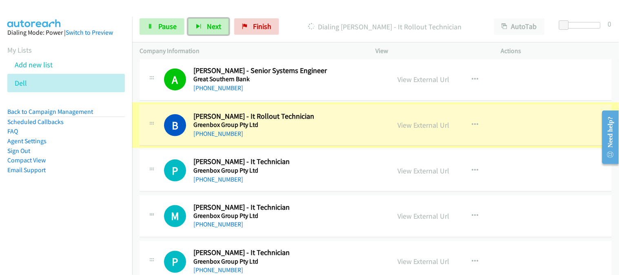
click at [319, 184] on div "[PHONE_NUMBER]" at bounding box center [286, 180] width 186 height 10
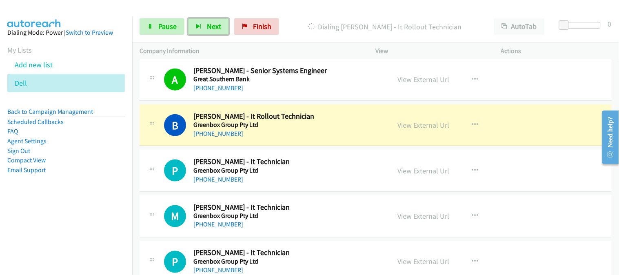
click at [320, 172] on h5 "Greenbox Group Pty Ltd" at bounding box center [286, 170] width 186 height 8
click at [360, 128] on h5 "Greenbox Group Pty Ltd" at bounding box center [286, 125] width 186 height 8
click at [348, 184] on div "[PHONE_NUMBER]" at bounding box center [286, 180] width 186 height 10
click at [349, 174] on h5 "Greenbox Group Pty Ltd" at bounding box center [286, 170] width 186 height 8
click at [415, 127] on link "View External Url" at bounding box center [424, 124] width 52 height 9
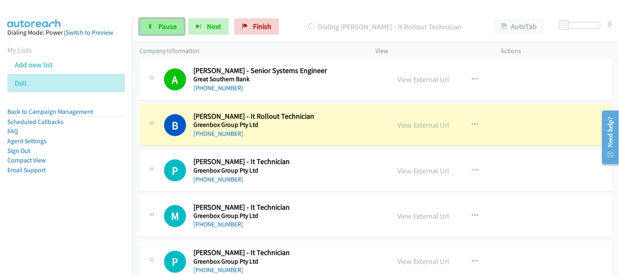
click at [172, 27] on span "Pause" at bounding box center [167, 26] width 18 height 9
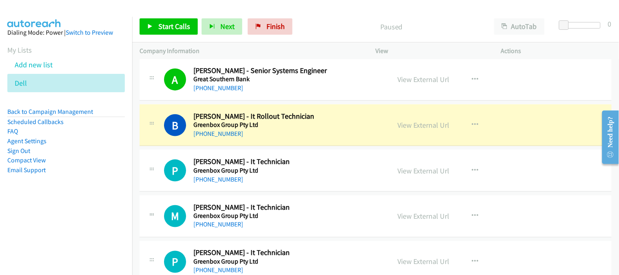
click at [338, 133] on div "[PHONE_NUMBER]" at bounding box center [286, 134] width 186 height 10
click at [320, 134] on div "[PHONE_NUMBER]" at bounding box center [286, 134] width 186 height 10
click at [431, 134] on div "View External Url View External Url Schedule/Manage Callback Start Calls Here R…" at bounding box center [456, 125] width 133 height 27
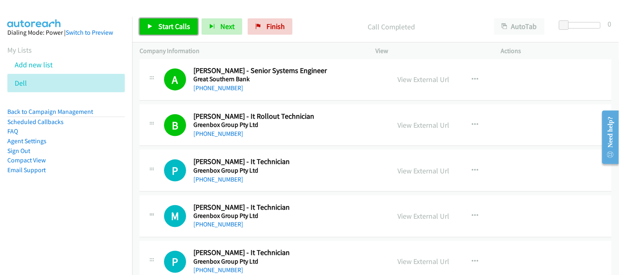
click at [184, 31] on link "Start Calls" at bounding box center [168, 26] width 58 height 16
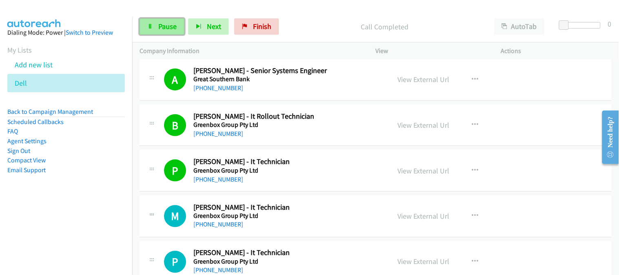
click at [164, 27] on span "Pause" at bounding box center [167, 26] width 18 height 9
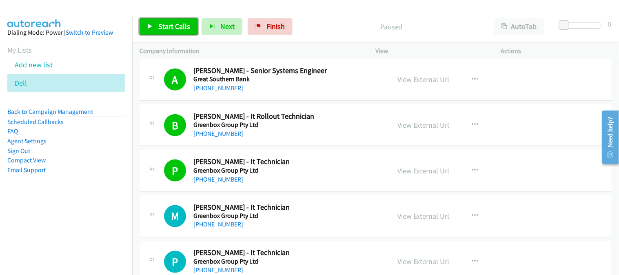
click at [182, 25] on span "Start Calls" at bounding box center [174, 26] width 32 height 9
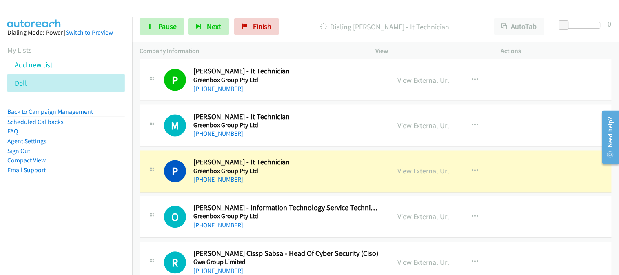
scroll to position [2764, 0]
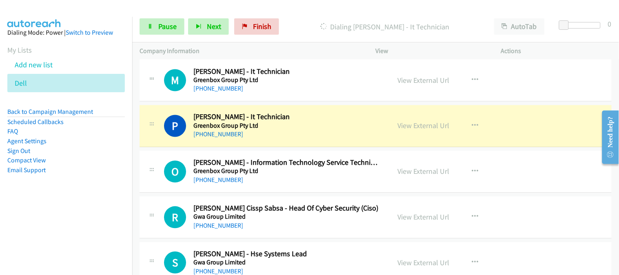
click at [329, 185] on div "[PHONE_NUMBER]" at bounding box center [286, 180] width 186 height 10
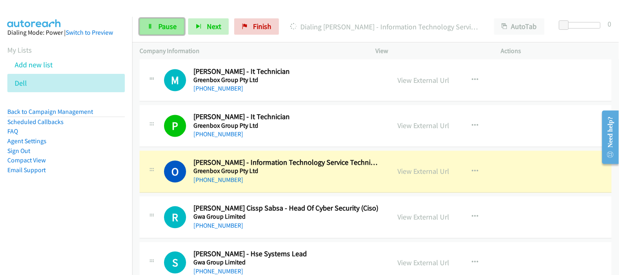
click at [168, 30] on span "Pause" at bounding box center [167, 26] width 18 height 9
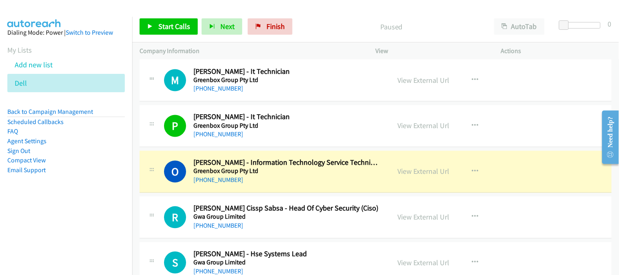
click at [288, 181] on div "[PHONE_NUMBER]" at bounding box center [286, 180] width 186 height 10
click at [408, 175] on link "View External Url" at bounding box center [424, 171] width 52 height 9
drag, startPoint x: 298, startPoint y: 182, endPoint x: 296, endPoint y: 173, distance: 8.9
click at [298, 182] on div "[PHONE_NUMBER]" at bounding box center [286, 180] width 186 height 10
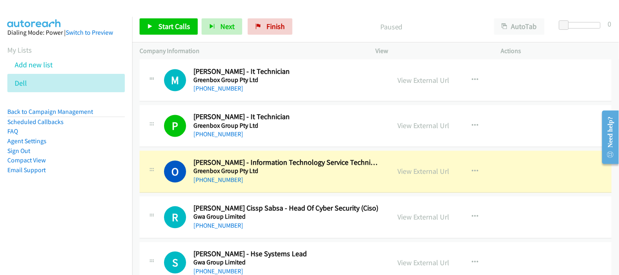
click at [296, 173] on h5 "Greenbox Group Pty Ltd" at bounding box center [286, 171] width 186 height 8
click at [426, 175] on link "View External Url" at bounding box center [424, 171] width 52 height 9
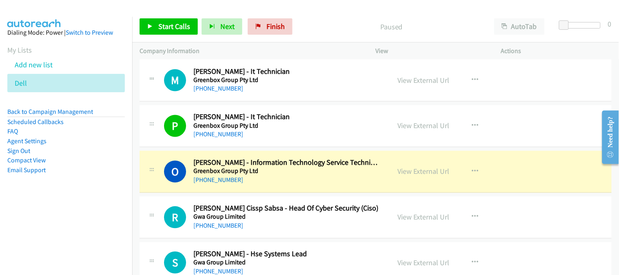
click at [287, 185] on div "[PHONE_NUMBER]" at bounding box center [286, 180] width 186 height 10
click at [418, 174] on link "View External Url" at bounding box center [424, 171] width 52 height 9
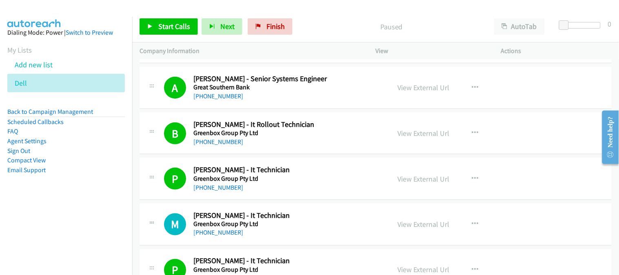
scroll to position [2755, 0]
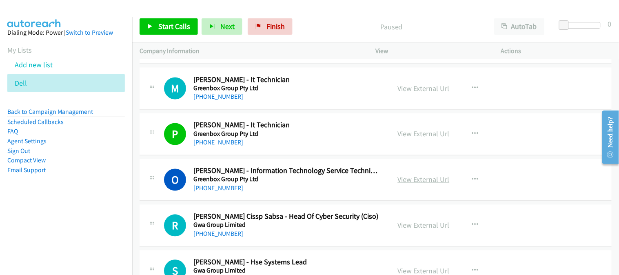
click at [415, 178] on link "View External Url" at bounding box center [424, 179] width 52 height 9
click at [295, 193] on div "[PHONE_NUMBER]" at bounding box center [286, 189] width 186 height 10
click at [328, 190] on div "[PHONE_NUMBER]" at bounding box center [286, 189] width 186 height 10
click at [313, 191] on div "[PHONE_NUMBER]" at bounding box center [286, 189] width 186 height 10
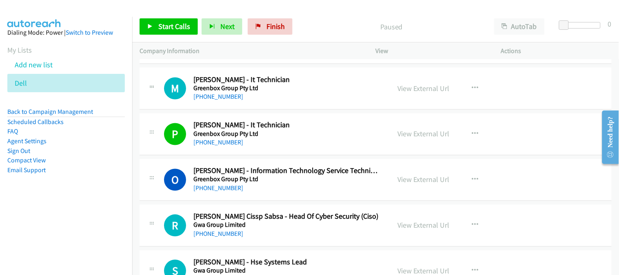
click at [296, 189] on div "[PHONE_NUMBER]" at bounding box center [286, 189] width 186 height 10
click at [314, 198] on div "O Callback Scheduled Om [PERSON_NAME] - Information Technology Service Technici…" at bounding box center [375, 180] width 472 height 42
click at [307, 198] on div "O Callback Scheduled Om [PERSON_NAME] - Information Technology Service Technici…" at bounding box center [375, 180] width 472 height 42
click at [303, 196] on div "O Callback Scheduled Om [PERSON_NAME] - Information Technology Service Technici…" at bounding box center [375, 180] width 472 height 42
click at [284, 186] on div "[PHONE_NUMBER]" at bounding box center [286, 189] width 186 height 10
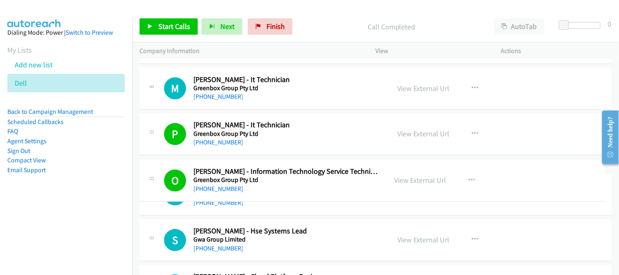
drag, startPoint x: 260, startPoint y: 170, endPoint x: 207, endPoint y: 170, distance: 53.0
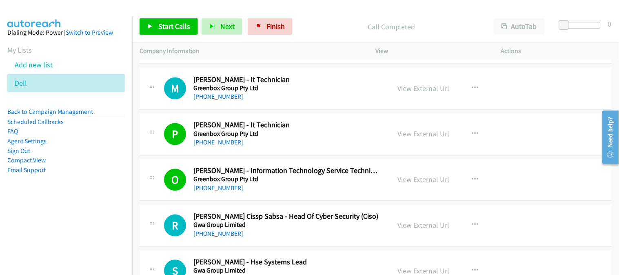
click at [316, 196] on div "O Callback Scheduled Om [PERSON_NAME] - Information Technology Service Technici…" at bounding box center [375, 180] width 472 height 42
drag, startPoint x: 589, startPoint y: 228, endPoint x: 585, endPoint y: 231, distance: 4.6
click at [589, 228] on div "R Callback Scheduled [PERSON_NAME] Cissp Sabsa - Head Of Cyber Security (Ciso) …" at bounding box center [375, 226] width 472 height 42
click at [173, 23] on span "Start Calls" at bounding box center [174, 26] width 32 height 9
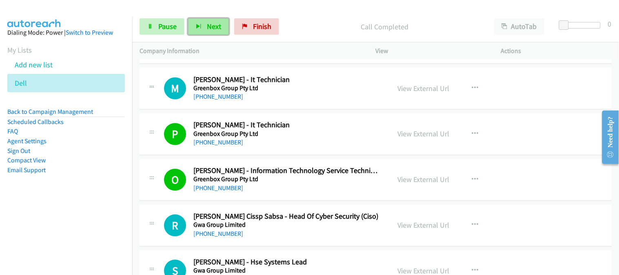
click at [217, 23] on span "Next" at bounding box center [214, 26] width 14 height 9
click at [217, 24] on span "Next" at bounding box center [214, 26] width 14 height 9
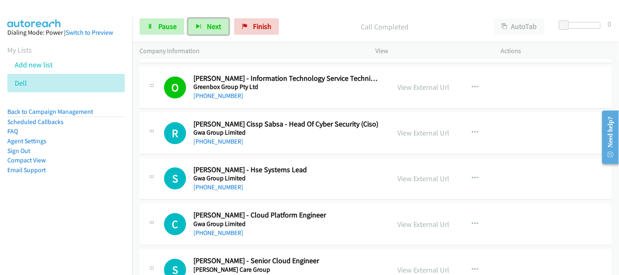
scroll to position [2892, 0]
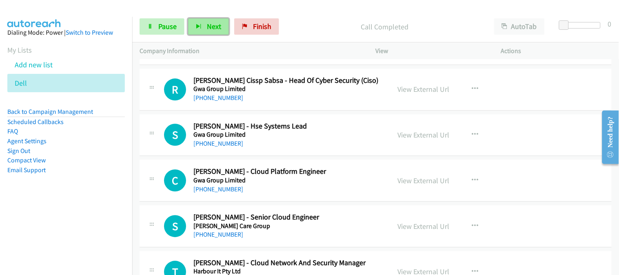
click at [205, 24] on button "Next" at bounding box center [208, 26] width 41 height 16
click at [172, 27] on span "Pause" at bounding box center [167, 26] width 18 height 9
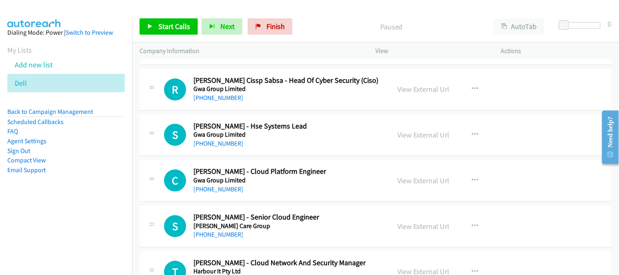
click at [326, 142] on div "[PHONE_NUMBER]" at bounding box center [286, 144] width 186 height 10
click at [178, 26] on span "Start Calls" at bounding box center [174, 26] width 32 height 9
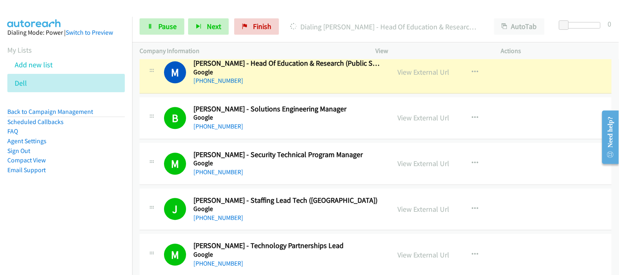
scroll to position [2031, 0]
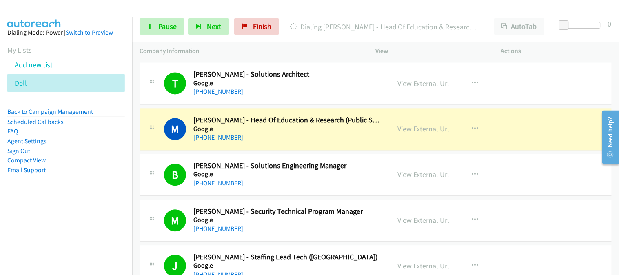
click at [329, 186] on div "[PHONE_NUMBER]" at bounding box center [286, 184] width 186 height 10
click at [178, 32] on link "Pause" at bounding box center [161, 26] width 45 height 16
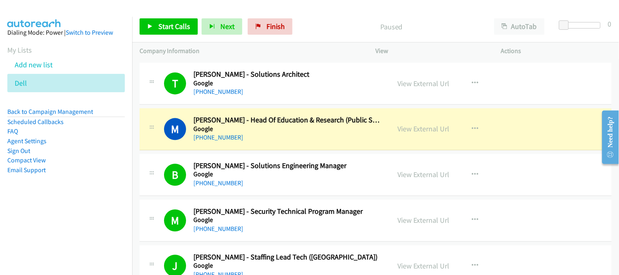
click at [342, 188] on div "[PHONE_NUMBER]" at bounding box center [286, 184] width 186 height 10
click at [312, 178] on h5 "Google" at bounding box center [286, 174] width 186 height 8
click at [307, 210] on h2 "[PERSON_NAME] - Security Technical Program Manager" at bounding box center [286, 211] width 186 height 9
click at [343, 139] on div "[PHONE_NUMBER]" at bounding box center [286, 138] width 186 height 10
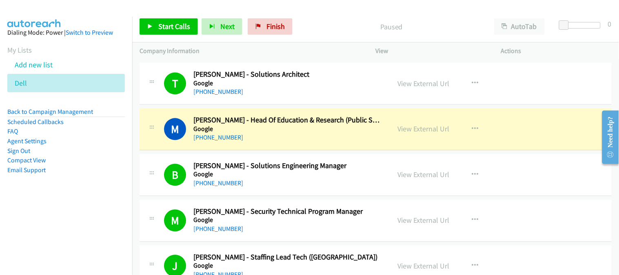
drag, startPoint x: 345, startPoint y: 178, endPoint x: 422, endPoint y: 118, distance: 97.3
click at [407, 136] on div "View External Url View External Url Schedule/Manage Callback Start Calls Here R…" at bounding box center [456, 129] width 133 height 27
click at [410, 133] on link "View External Url" at bounding box center [424, 128] width 52 height 9
click at [270, 127] on h5 "Google" at bounding box center [286, 129] width 186 height 8
click at [308, 139] on div "[PHONE_NUMBER]" at bounding box center [286, 138] width 186 height 10
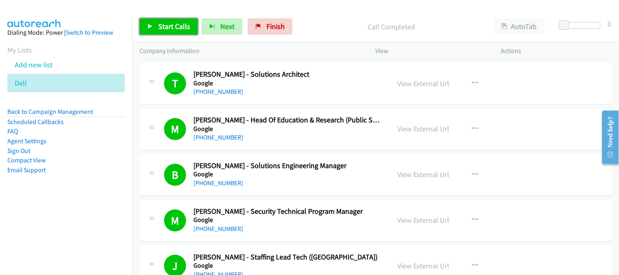
click at [181, 26] on span "Start Calls" at bounding box center [174, 26] width 32 height 9
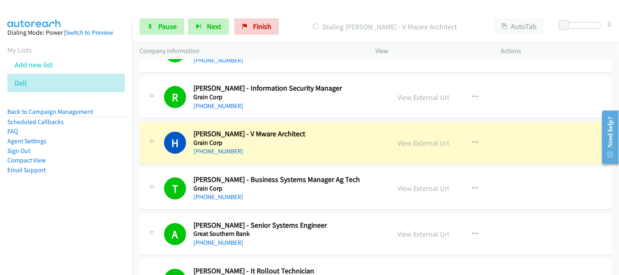
scroll to position [2484, 0]
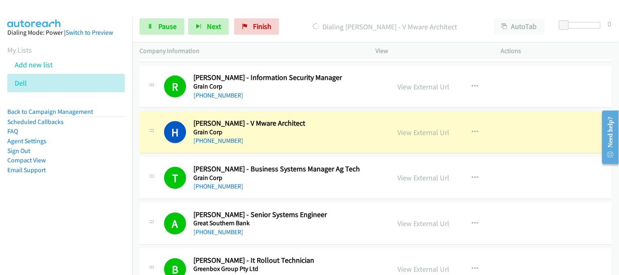
click at [353, 178] on h5 "Grain Corp" at bounding box center [286, 178] width 186 height 8
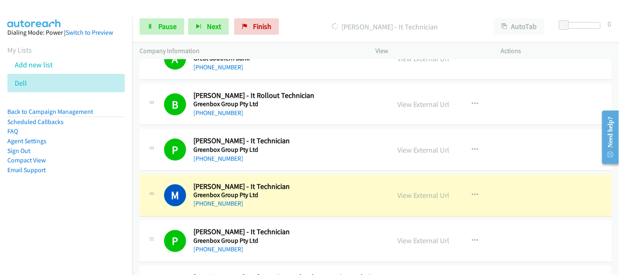
scroll to position [2665, 0]
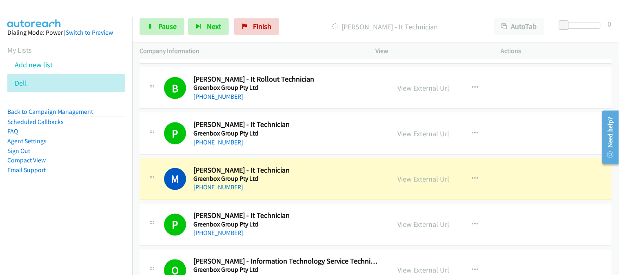
click at [302, 221] on h2 "[PERSON_NAME] - It Technician" at bounding box center [286, 215] width 186 height 9
click at [313, 229] on div "[PHONE_NUMBER]" at bounding box center [286, 233] width 186 height 10
drag, startPoint x: 312, startPoint y: 181, endPoint x: 618, endPoint y: 2, distance: 355.1
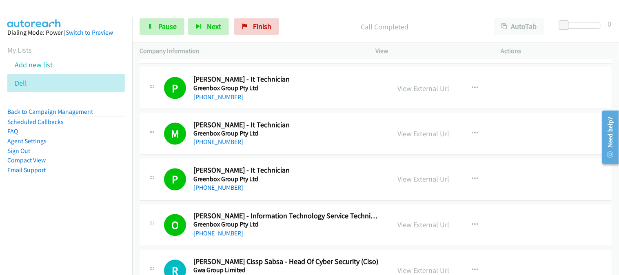
scroll to position [2755, 0]
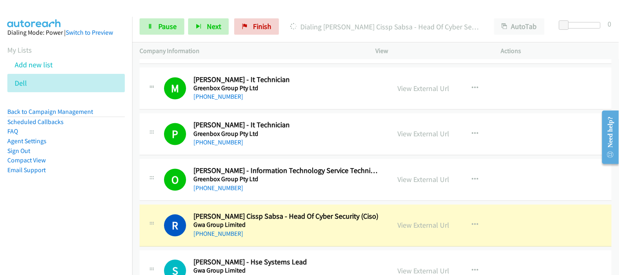
click at [335, 232] on div "[PHONE_NUMBER]" at bounding box center [286, 234] width 186 height 10
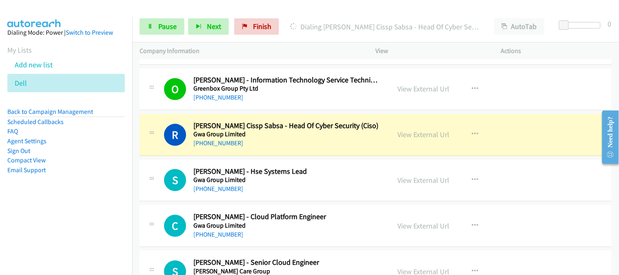
scroll to position [2892, 0]
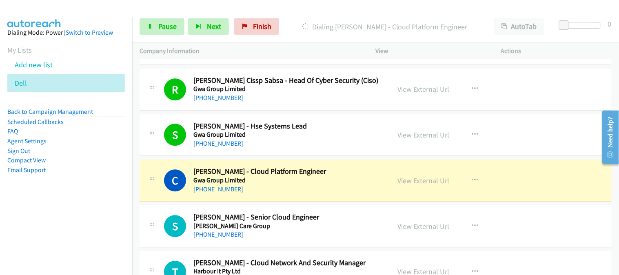
click at [322, 211] on div "S Callback Scheduled [PERSON_NAME] - Senior Cloud Engineer [PERSON_NAME] Care G…" at bounding box center [375, 226] width 472 height 42
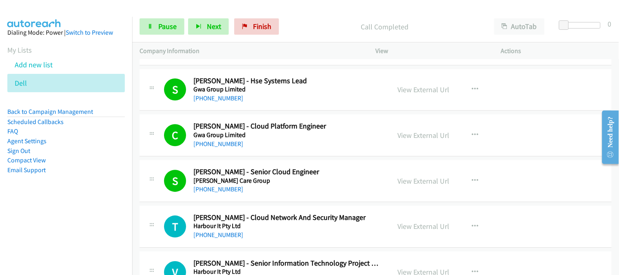
scroll to position [2982, 0]
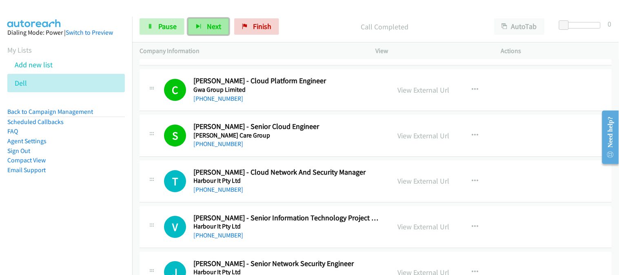
click at [214, 25] on span "Next" at bounding box center [214, 26] width 14 height 9
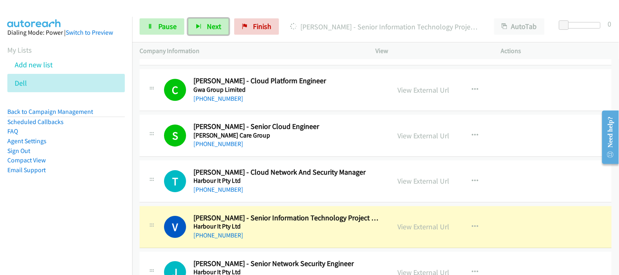
click at [298, 235] on div "[PHONE_NUMBER]" at bounding box center [286, 235] width 186 height 10
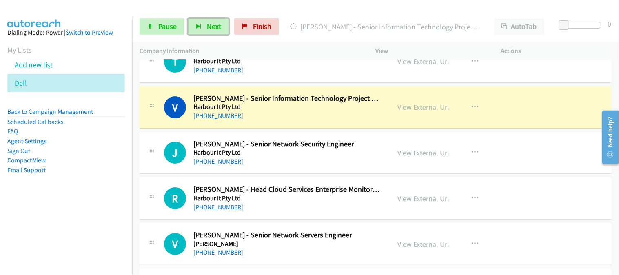
scroll to position [3118, 0]
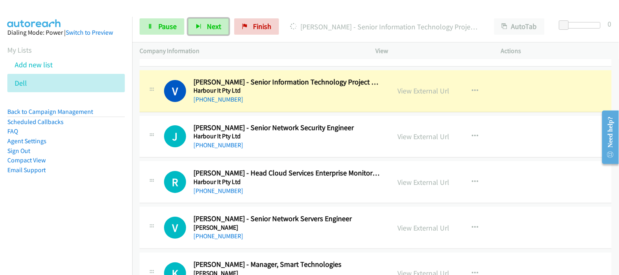
click at [311, 149] on div "[PHONE_NUMBER]" at bounding box center [286, 145] width 186 height 10
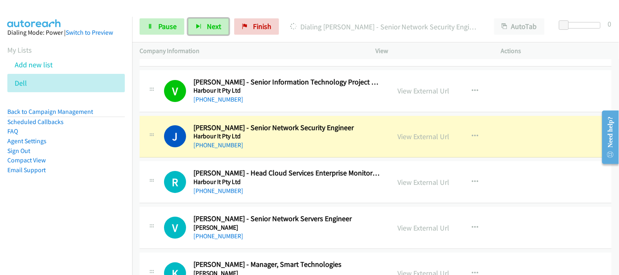
click at [347, 132] on h2 "[PERSON_NAME] - Senior Network Security Engineer" at bounding box center [286, 127] width 186 height 9
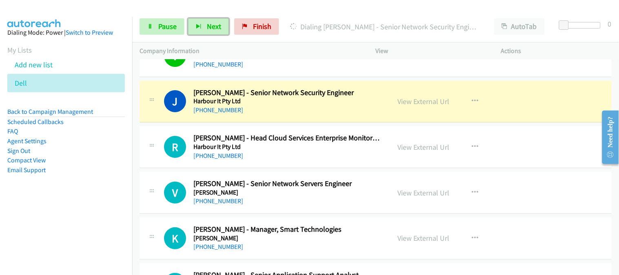
scroll to position [3163, 0]
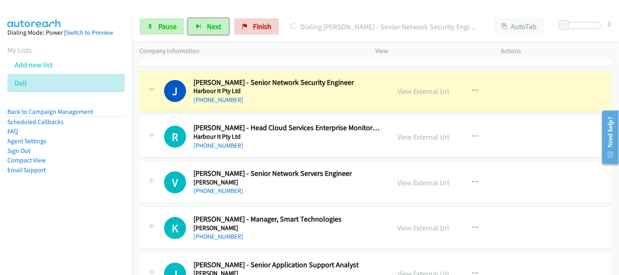
click at [343, 148] on div "[PHONE_NUMBER]" at bounding box center [286, 146] width 186 height 10
click at [354, 152] on div "R Callback Scheduled [PERSON_NAME] - Head Cloud Services Enterprise Monitoring …" at bounding box center [375, 137] width 472 height 42
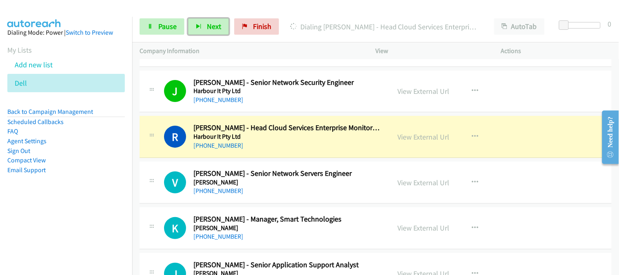
click at [353, 181] on h5 "[PERSON_NAME]" at bounding box center [286, 182] width 186 height 8
click at [311, 191] on div "[PHONE_NUMBER]" at bounding box center [286, 191] width 186 height 10
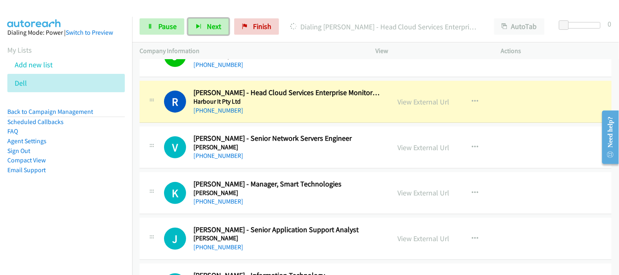
scroll to position [3208, 0]
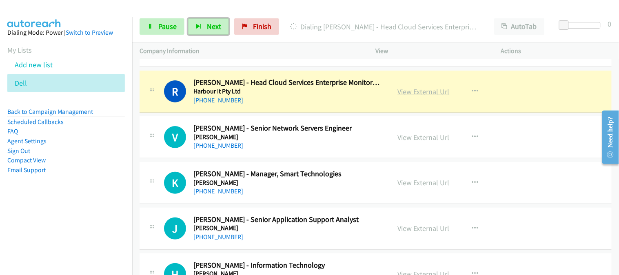
click at [423, 91] on link "View External Url" at bounding box center [424, 91] width 52 height 9
click at [145, 26] on link "Pause" at bounding box center [161, 26] width 45 height 16
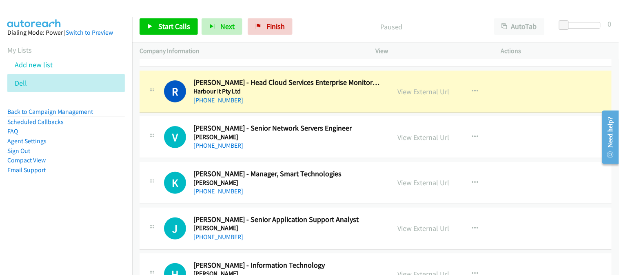
scroll to position [3163, 0]
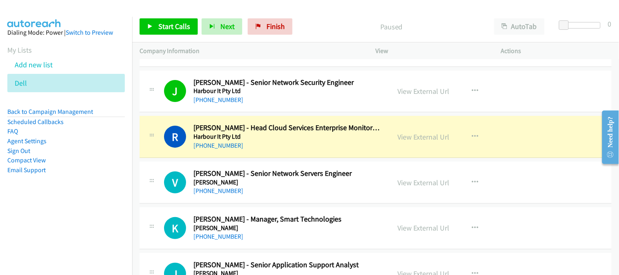
click at [282, 149] on div "[PHONE_NUMBER]" at bounding box center [286, 146] width 186 height 10
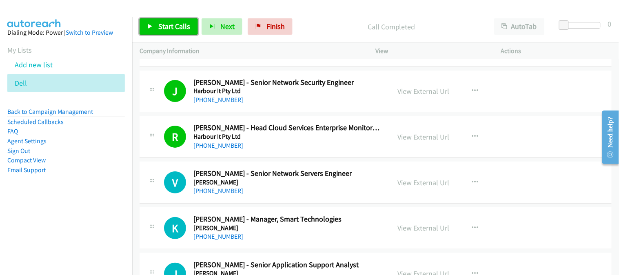
click at [177, 25] on span "Start Calls" at bounding box center [174, 26] width 32 height 9
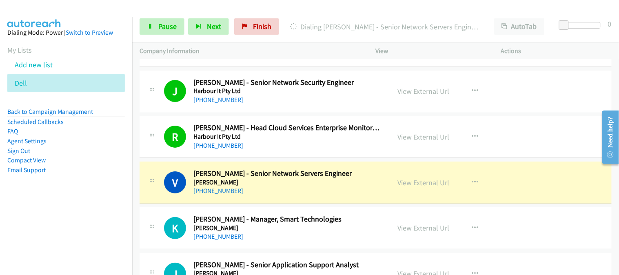
click at [327, 210] on div "K Callback Scheduled [PERSON_NAME] - Manager, Smart Technologies [PERSON_NAME] …" at bounding box center [375, 228] width 472 height 42
click at [342, 184] on h5 "[PERSON_NAME]" at bounding box center [286, 182] width 186 height 8
click at [372, 211] on div "K Callback Scheduled [PERSON_NAME] - Manager, Smart Technologies [PERSON_NAME] …" at bounding box center [375, 228] width 472 height 42
click at [335, 193] on div "[PHONE_NUMBER]" at bounding box center [286, 191] width 186 height 10
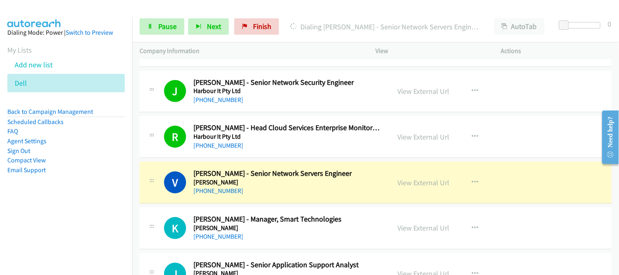
click at [335, 193] on div "[PHONE_NUMBER]" at bounding box center [286, 191] width 186 height 10
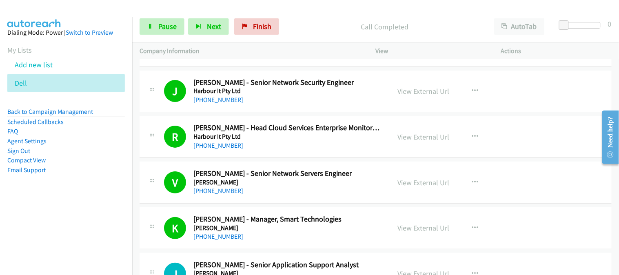
scroll to position [3254, 0]
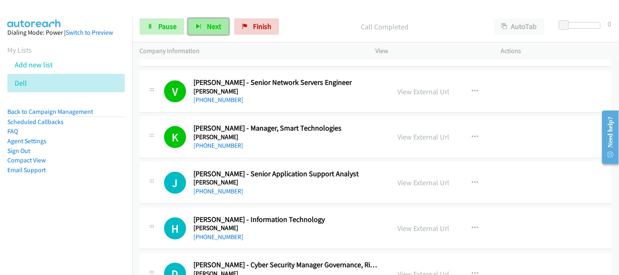
click at [209, 27] on span "Next" at bounding box center [214, 26] width 14 height 9
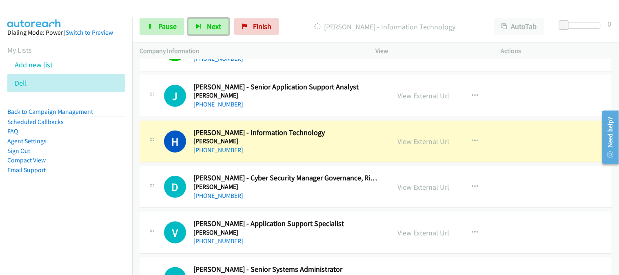
scroll to position [3345, 0]
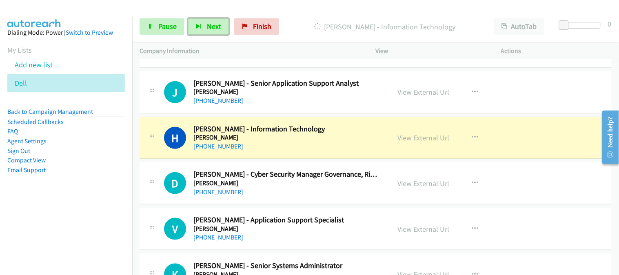
click at [319, 146] on div "[PHONE_NUMBER]" at bounding box center [286, 147] width 186 height 10
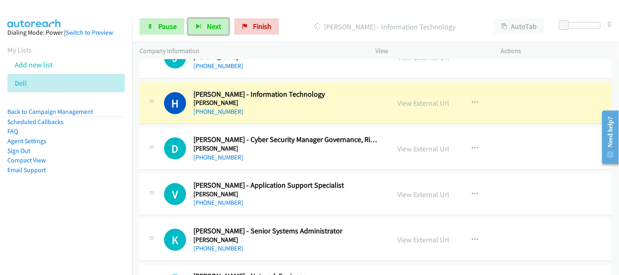
scroll to position [3390, 0]
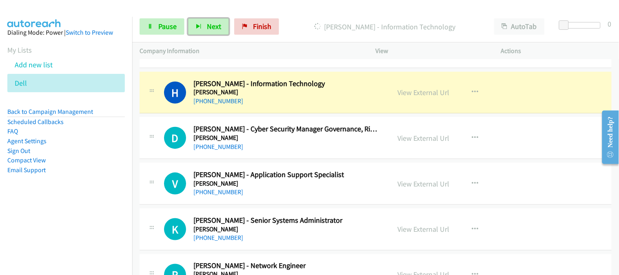
click at [328, 143] on div "[PHONE_NUMBER]" at bounding box center [286, 147] width 186 height 10
click at [352, 108] on div "H Callback Scheduled [PERSON_NAME] - Information Technology [PERSON_NAME] [GEOG…" at bounding box center [375, 93] width 472 height 42
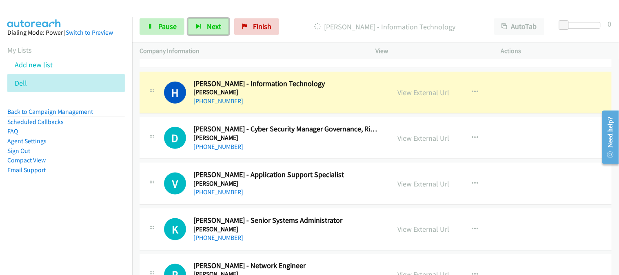
click at [352, 105] on div "[PHONE_NUMBER]" at bounding box center [286, 101] width 186 height 10
click at [321, 152] on div "[PHONE_NUMBER]" at bounding box center [286, 147] width 186 height 10
click at [417, 95] on link "View External Url" at bounding box center [424, 92] width 52 height 9
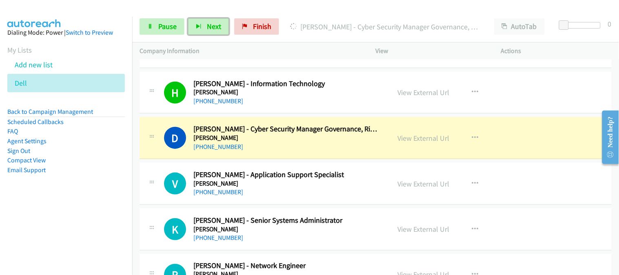
click at [305, 201] on div "V Callback Scheduled [PERSON_NAME] - Application Support Specialist [PERSON_NAM…" at bounding box center [375, 184] width 472 height 42
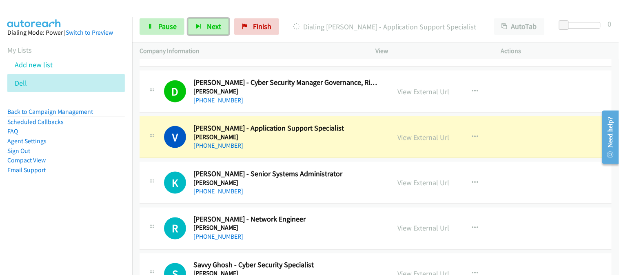
scroll to position [3480, 0]
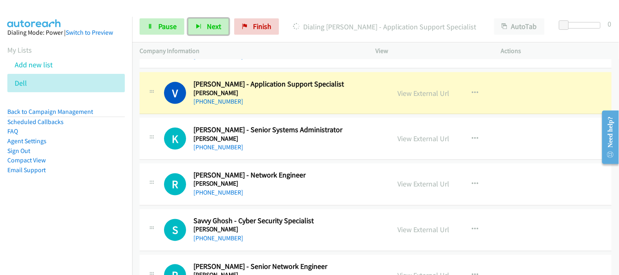
click at [320, 166] on div "R Callback Scheduled [PERSON_NAME] - Network Engineer [PERSON_NAME] [GEOGRAPHIC…" at bounding box center [375, 185] width 472 height 42
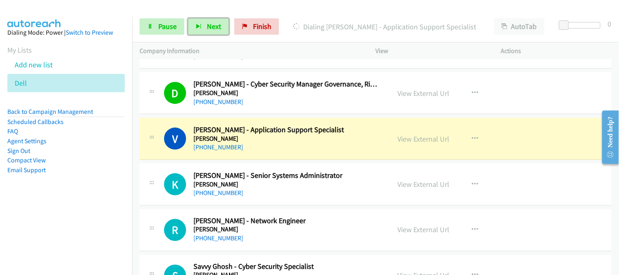
scroll to position [3435, 0]
click at [417, 144] on div "View External Url" at bounding box center [424, 138] width 52 height 11
click at [416, 139] on link "View External Url" at bounding box center [424, 138] width 52 height 9
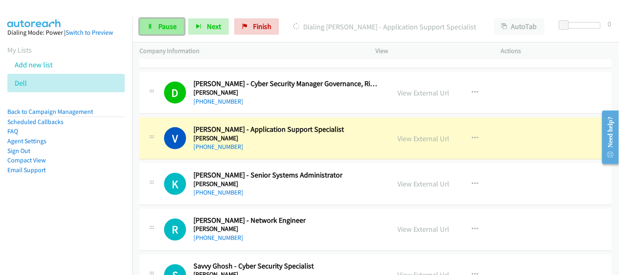
click at [171, 25] on span "Pause" at bounding box center [167, 26] width 18 height 9
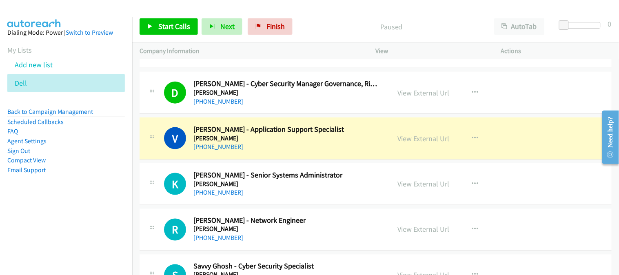
drag, startPoint x: 270, startPoint y: 159, endPoint x: 253, endPoint y: 2, distance: 158.0
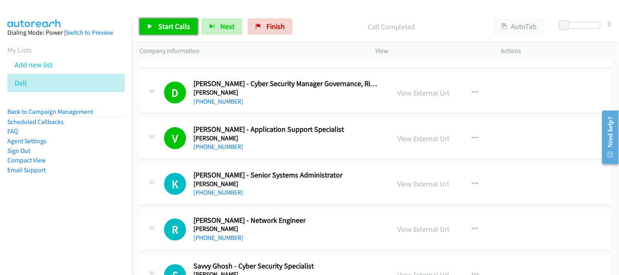
click at [177, 29] on span "Start Calls" at bounding box center [174, 26] width 32 height 9
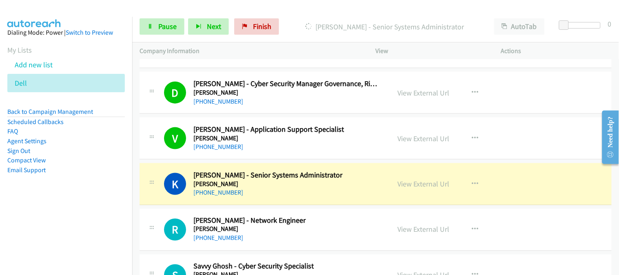
click at [322, 197] on div "[PHONE_NUMBER]" at bounding box center [286, 193] width 186 height 10
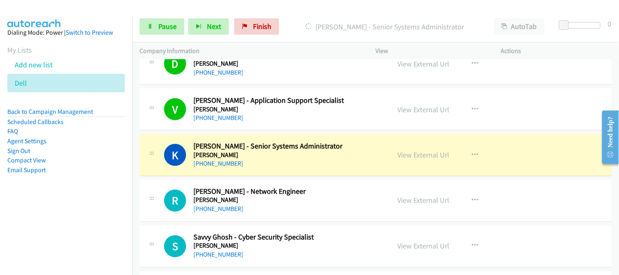
scroll to position [3480, 0]
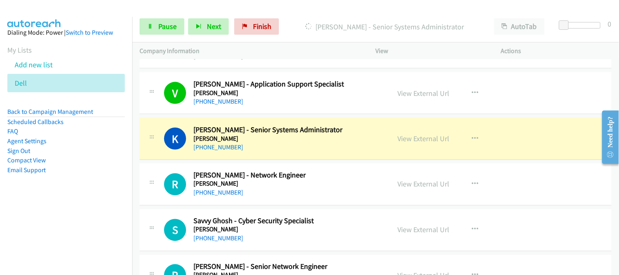
click at [322, 173] on h2 "[PERSON_NAME] - Network Engineer" at bounding box center [286, 175] width 186 height 9
click at [321, 194] on div "[PHONE_NUMBER]" at bounding box center [286, 193] width 186 height 10
click at [319, 197] on div "[PHONE_NUMBER]" at bounding box center [286, 193] width 186 height 10
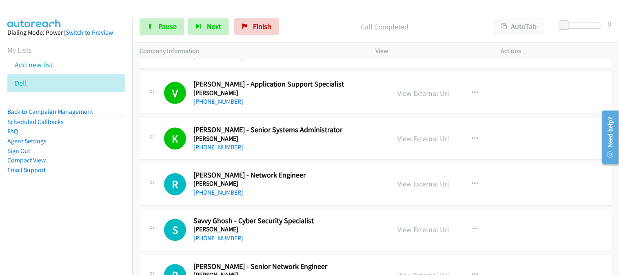
scroll to position [3526, 0]
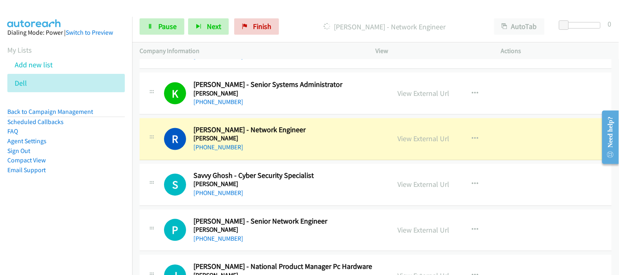
click at [310, 208] on td "S Callback Scheduled [PERSON_NAME] - Cyber Security Specialist [PERSON_NAME] [G…" at bounding box center [375, 185] width 486 height 46
click at [305, 201] on div "S Callback Scheduled [PERSON_NAME] - Cyber Security Specialist [PERSON_NAME] [G…" at bounding box center [375, 185] width 472 height 42
click at [345, 177] on h2 "Savvy Ghosh - Cyber Security Specialist" at bounding box center [286, 175] width 186 height 9
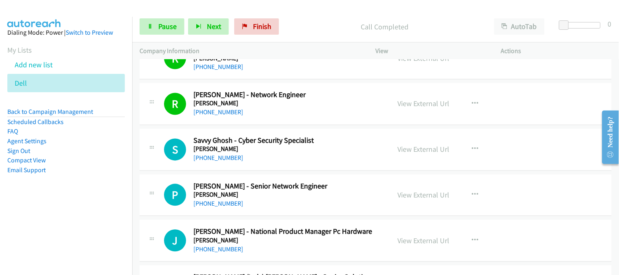
scroll to position [3616, 0]
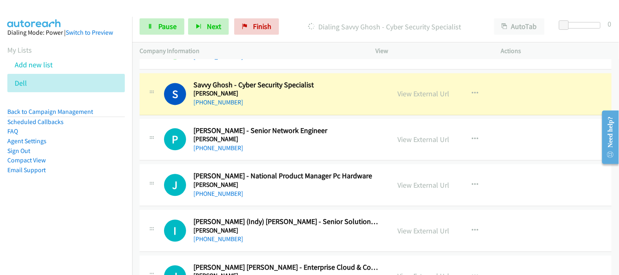
click at [341, 178] on h2 "[PERSON_NAME] - National Product Manager Pc Hardware" at bounding box center [286, 176] width 186 height 9
click at [315, 195] on div "[PHONE_NUMBER]" at bounding box center [286, 194] width 186 height 10
click at [312, 188] on h5 "[PERSON_NAME]" at bounding box center [286, 185] width 186 height 8
click at [295, 149] on div "[PHONE_NUMBER]" at bounding box center [286, 149] width 186 height 10
click at [296, 148] on div "[PHONE_NUMBER]" at bounding box center [286, 149] width 186 height 10
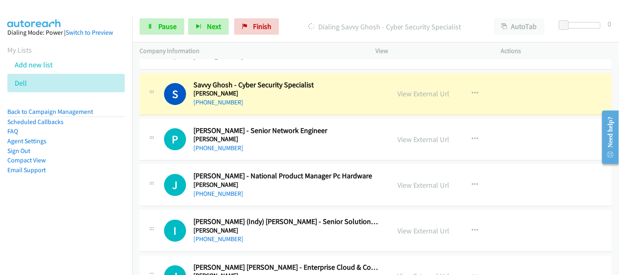
click at [338, 171] on div "J Callback Scheduled [PERSON_NAME] - National Product Manager Pc Hardware [PERS…" at bounding box center [375, 185] width 472 height 42
click at [294, 208] on td "J Callback Scheduled [PERSON_NAME] - National Product Manager Pc Hardware [PERS…" at bounding box center [375, 186] width 486 height 46
click at [294, 199] on div "[PHONE_NUMBER]" at bounding box center [286, 194] width 186 height 10
click at [322, 149] on div "[PHONE_NUMBER]" at bounding box center [286, 149] width 186 height 10
click at [313, 153] on div "[PHONE_NUMBER]" at bounding box center [286, 149] width 186 height 10
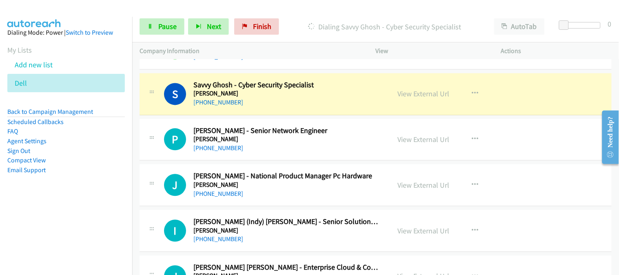
click at [307, 151] on div "[PHONE_NUMBER]" at bounding box center [286, 149] width 186 height 10
click at [350, 202] on div "J Callback Scheduled [PERSON_NAME] - National Product Manager Pc Hardware [PERS…" at bounding box center [375, 185] width 472 height 42
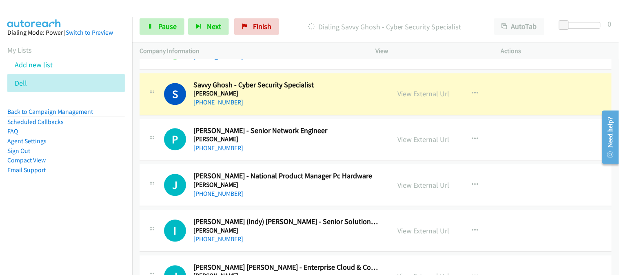
click at [350, 196] on div "[PHONE_NUMBER]" at bounding box center [286, 194] width 186 height 10
click at [387, 164] on td "J Callback Scheduled [PERSON_NAME] - National Product Manager Pc Hardware [PERS…" at bounding box center [375, 186] width 486 height 46
click at [358, 152] on div "[PHONE_NUMBER]" at bounding box center [286, 149] width 186 height 10
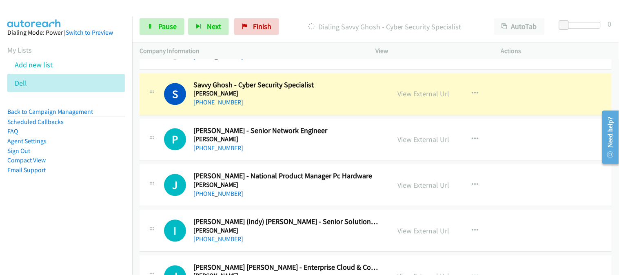
click at [358, 152] on div "[PHONE_NUMBER]" at bounding box center [286, 149] width 186 height 10
click at [315, 224] on h2 "[PERSON_NAME] (Indy) [PERSON_NAME] - Senior Solutions Architect (Saa S, Cloud, …" at bounding box center [286, 221] width 186 height 9
click at [314, 222] on h2 "[PERSON_NAME] (Indy) [PERSON_NAME] - Senior Solutions Architect (Saa S, Cloud, …" at bounding box center [286, 221] width 186 height 9
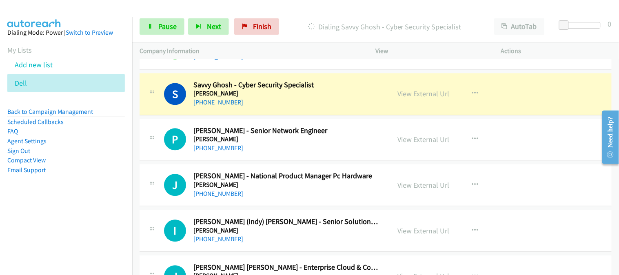
click at [314, 222] on h2 "[PERSON_NAME] (Indy) [PERSON_NAME] - Senior Solutions Architect (Saa S, Cloud, …" at bounding box center [286, 221] width 186 height 9
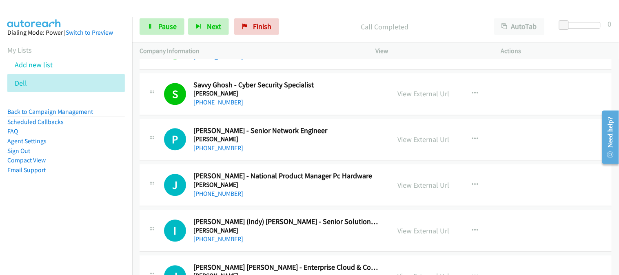
scroll to position [3662, 0]
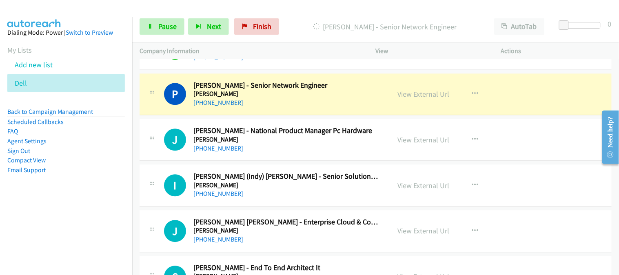
click at [343, 176] on h2 "[PERSON_NAME] (Indy) [PERSON_NAME] - Senior Solutions Architect (Saa S, Cloud, …" at bounding box center [286, 176] width 186 height 9
click at [320, 194] on div "[PHONE_NUMBER]" at bounding box center [286, 194] width 186 height 10
click at [312, 203] on div "I Callback Scheduled [PERSON_NAME] (Indy) [PERSON_NAME] - Senior Solutions Arch…" at bounding box center [375, 185] width 472 height 42
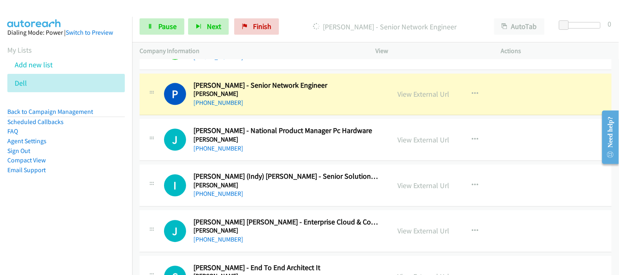
click at [312, 203] on div "I Callback Scheduled [PERSON_NAME] (Indy) [PERSON_NAME] - Senior Solutions Arch…" at bounding box center [375, 185] width 472 height 42
click at [356, 161] on div "J Callback Scheduled [PERSON_NAME] - National Product Manager Pc Hardware [PERS…" at bounding box center [375, 140] width 472 height 42
click at [330, 144] on h5 "[PERSON_NAME]" at bounding box center [286, 139] width 186 height 8
click at [325, 103] on div "[PHONE_NUMBER]" at bounding box center [286, 103] width 186 height 10
click at [316, 160] on div "J Callback Scheduled [PERSON_NAME] - National Product Manager Pc Hardware [PERS…" at bounding box center [375, 140] width 472 height 42
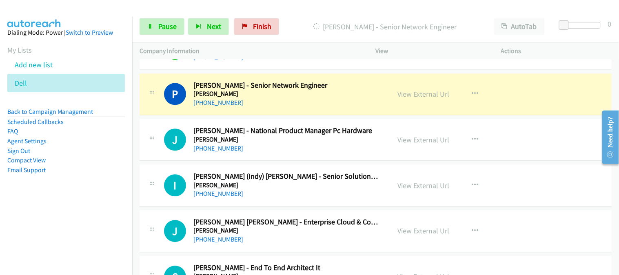
click at [344, 201] on div "I Callback Scheduled [PERSON_NAME] (Indy) [PERSON_NAME] - Senior Solutions Arch…" at bounding box center [375, 185] width 472 height 42
click at [410, 94] on link "View External Url" at bounding box center [424, 93] width 52 height 9
drag, startPoint x: 309, startPoint y: 101, endPoint x: 292, endPoint y: 3, distance: 99.2
click at [334, 154] on div "J Callback Scheduled [PERSON_NAME] - National Product Manager Pc Hardware [PERS…" at bounding box center [375, 140] width 472 height 42
click at [359, 102] on div "[PHONE_NUMBER]" at bounding box center [286, 103] width 186 height 10
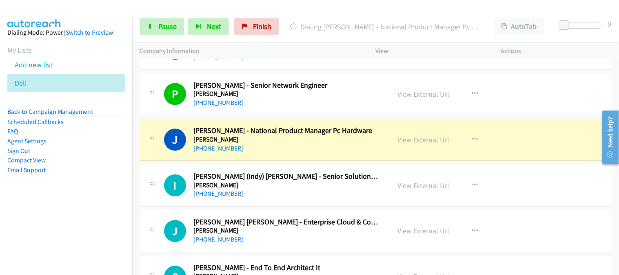
click at [306, 201] on div "I Callback Scheduled [PERSON_NAME] (Indy) [PERSON_NAME] - Senior Solutions Arch…" at bounding box center [375, 185] width 472 height 42
click at [312, 157] on div "J Callback Scheduled [PERSON_NAME] - National Product Manager Pc Hardware [PERS…" at bounding box center [375, 140] width 472 height 42
click at [311, 193] on div "[PHONE_NUMBER]" at bounding box center [286, 194] width 186 height 10
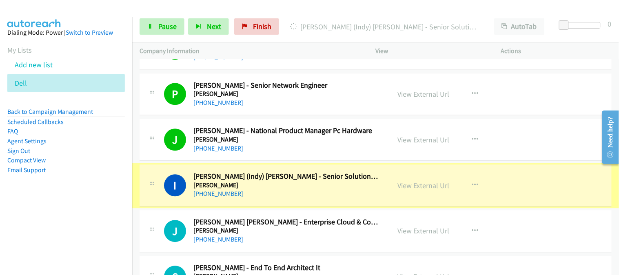
click at [295, 191] on div "[PHONE_NUMBER]" at bounding box center [286, 194] width 186 height 10
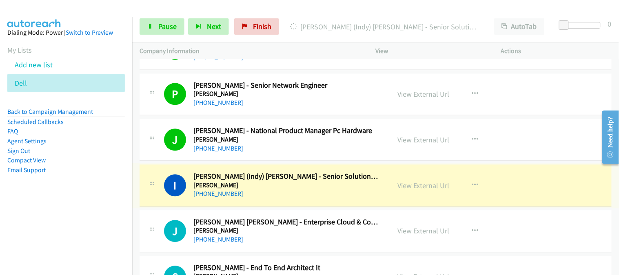
scroll to position [3707, 0]
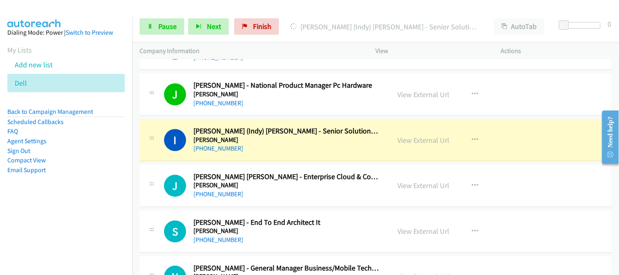
click at [295, 191] on div "[PHONE_NUMBER]" at bounding box center [286, 194] width 186 height 10
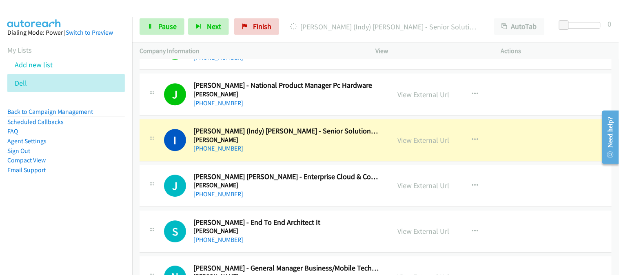
click at [295, 191] on div "[PHONE_NUMBER]" at bounding box center [286, 194] width 186 height 10
click at [302, 189] on h5 "[PERSON_NAME]" at bounding box center [286, 185] width 186 height 8
click at [305, 188] on h5 "[PERSON_NAME]" at bounding box center [286, 185] width 186 height 8
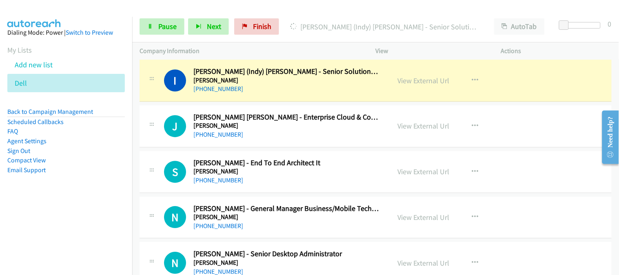
scroll to position [3752, 0]
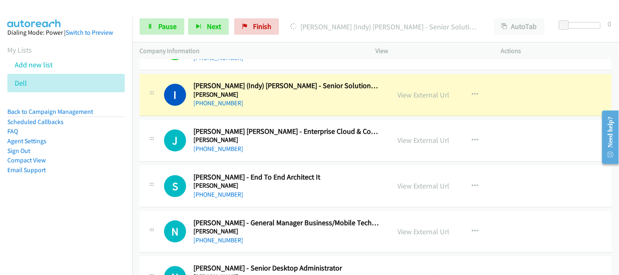
click at [305, 187] on h5 "[PERSON_NAME]" at bounding box center [286, 185] width 186 height 8
click at [306, 181] on h2 "[PERSON_NAME] - End To End Architect It" at bounding box center [286, 176] width 186 height 9
click at [322, 161] on div "J Callback Scheduled [PERSON_NAME] El [PERSON_NAME] - Enterprise Cloud & Corpor…" at bounding box center [375, 140] width 472 height 42
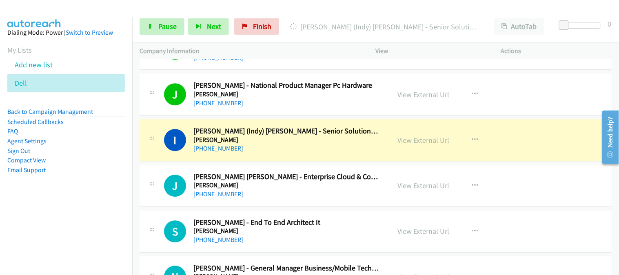
click at [328, 188] on h5 "[PERSON_NAME]" at bounding box center [286, 185] width 186 height 8
click at [305, 202] on div "J Callback Scheduled [PERSON_NAME] El [PERSON_NAME] - Enterprise Cloud & Corpor…" at bounding box center [375, 186] width 472 height 42
click at [311, 189] on h5 "[PERSON_NAME]" at bounding box center [286, 185] width 186 height 8
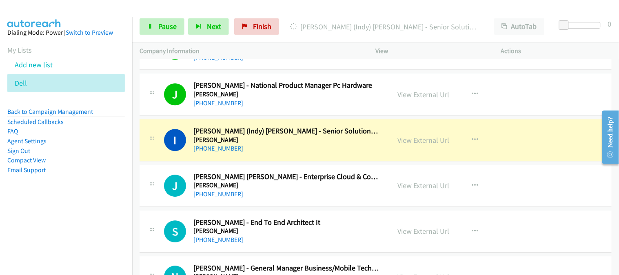
click at [311, 189] on h5 "[PERSON_NAME]" at bounding box center [286, 185] width 186 height 8
drag, startPoint x: 358, startPoint y: 153, endPoint x: 530, endPoint y: 5, distance: 227.3
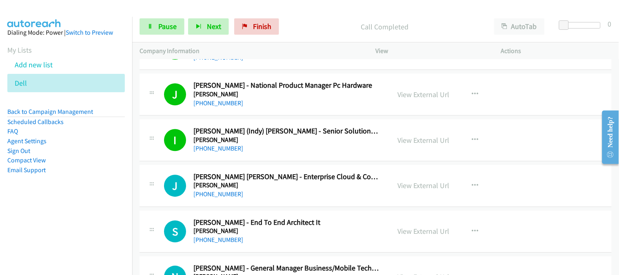
click at [300, 203] on div "J Callback Scheduled [PERSON_NAME] El [PERSON_NAME] - Enterprise Cloud & Corpor…" at bounding box center [375, 186] width 472 height 42
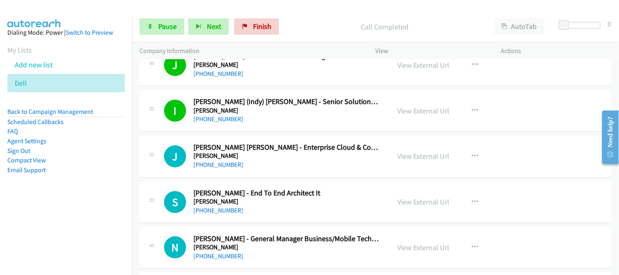
scroll to position [3752, 0]
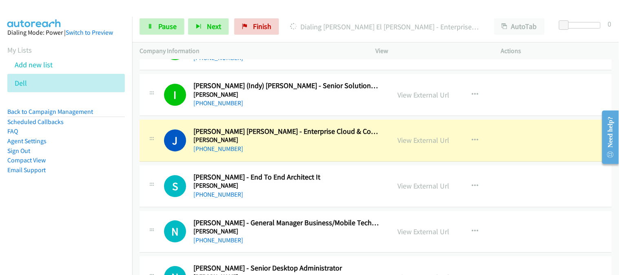
click at [321, 186] on h5 "[PERSON_NAME]" at bounding box center [286, 185] width 186 height 8
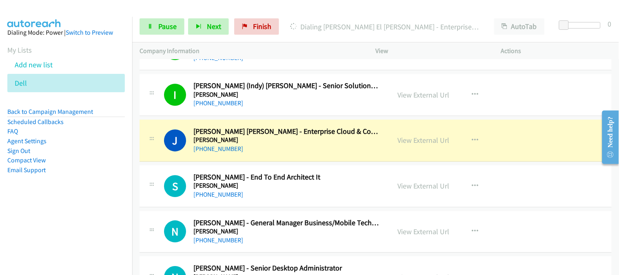
drag, startPoint x: 280, startPoint y: 193, endPoint x: 328, endPoint y: 153, distance: 62.8
click at [303, 190] on h5 "[PERSON_NAME]" at bounding box center [286, 185] width 186 height 8
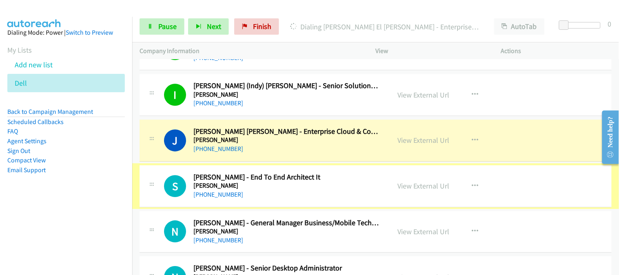
click at [335, 139] on h5 "[PERSON_NAME]" at bounding box center [286, 140] width 186 height 8
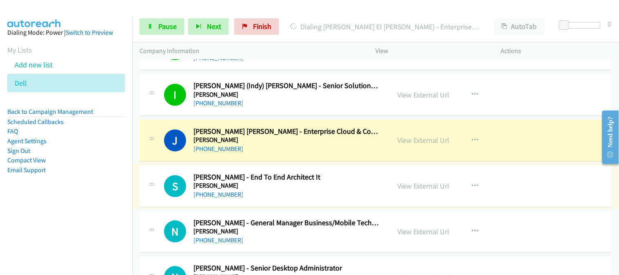
click at [333, 174] on h2 "[PERSON_NAME] - End To End Architect It" at bounding box center [286, 176] width 186 height 9
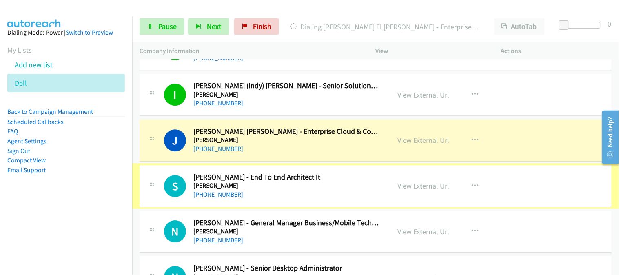
click at [332, 192] on div "[PHONE_NUMBER]" at bounding box center [286, 195] width 186 height 10
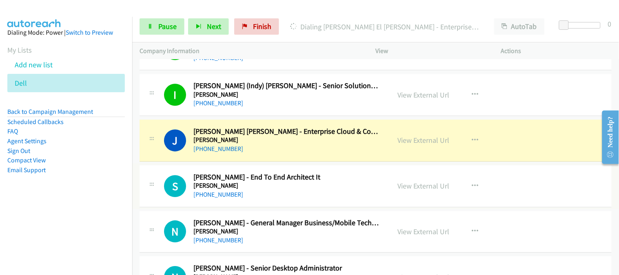
scroll to position [3798, 0]
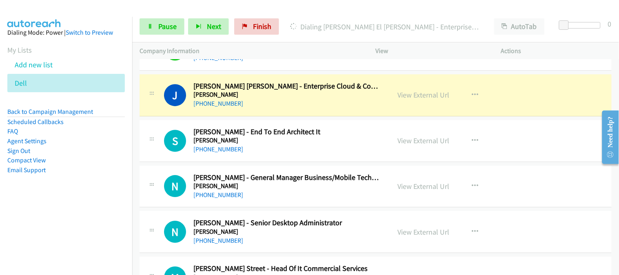
click at [343, 139] on h5 "[PERSON_NAME]" at bounding box center [286, 140] width 186 height 8
drag, startPoint x: 362, startPoint y: 112, endPoint x: 566, endPoint y: 21, distance: 223.3
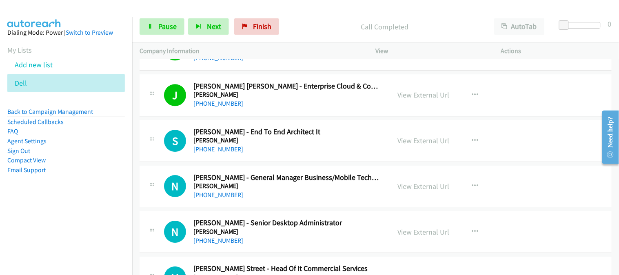
click at [315, 159] on div "S Callback Scheduled [PERSON_NAME] - End To End Architect It [PERSON_NAME] [GEO…" at bounding box center [375, 141] width 472 height 42
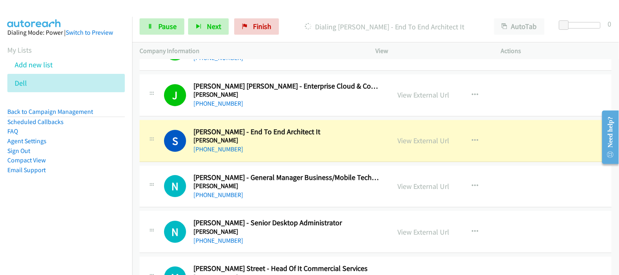
click at [336, 157] on div "S Callback Scheduled [PERSON_NAME] - End To End Architect It [PERSON_NAME] [GEO…" at bounding box center [375, 141] width 472 height 42
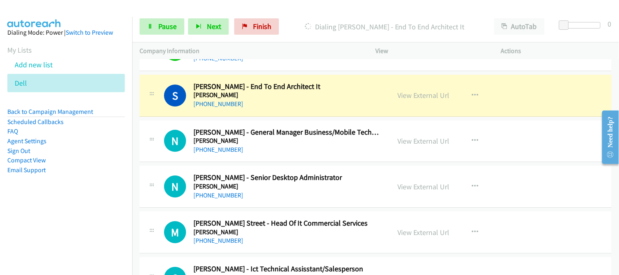
click at [312, 162] on div "N Callback Scheduled [PERSON_NAME] - General Manager Business/Mobile Technology…" at bounding box center [375, 141] width 472 height 42
click at [348, 102] on div "[PHONE_NUMBER]" at bounding box center [286, 104] width 186 height 10
click at [329, 157] on div "N Callback Scheduled [PERSON_NAME] - General Manager Business/Mobile Technology…" at bounding box center [375, 141] width 472 height 42
click at [358, 101] on div "[PHONE_NUMBER]" at bounding box center [286, 104] width 186 height 10
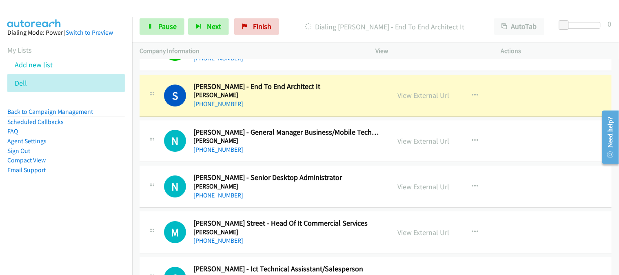
click at [335, 155] on div "[PHONE_NUMBER]" at bounding box center [286, 150] width 186 height 10
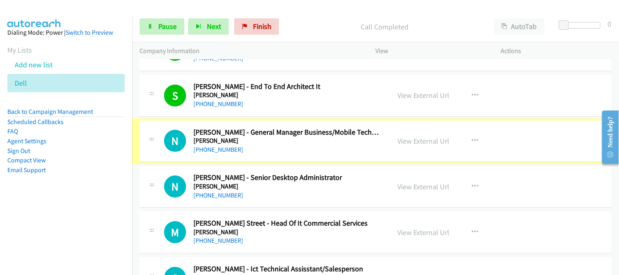
click at [334, 153] on div "[PHONE_NUMBER]" at bounding box center [286, 150] width 186 height 10
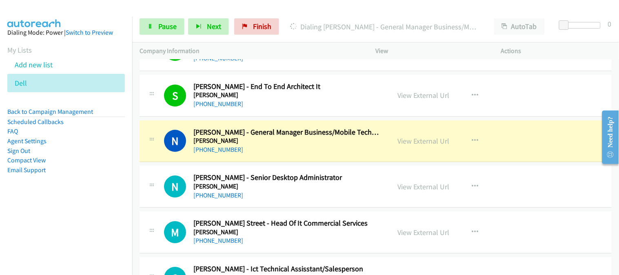
drag, startPoint x: 345, startPoint y: 166, endPoint x: 333, endPoint y: 193, distance: 30.3
click at [333, 193] on div "[PHONE_NUMBER]" at bounding box center [286, 195] width 186 height 10
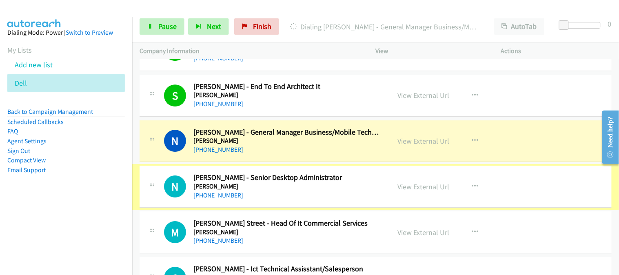
click at [333, 193] on div "[PHONE_NUMBER]" at bounding box center [286, 195] width 186 height 10
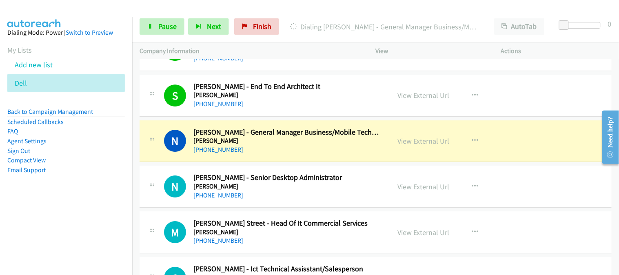
click at [344, 211] on td "M Callback Scheduled [PERSON_NAME] Street - Head Of It Commercial Services [PER…" at bounding box center [375, 233] width 486 height 46
click at [333, 200] on div "[PHONE_NUMBER]" at bounding box center [286, 195] width 186 height 10
click at [333, 199] on div "[PHONE_NUMBER]" at bounding box center [286, 195] width 186 height 10
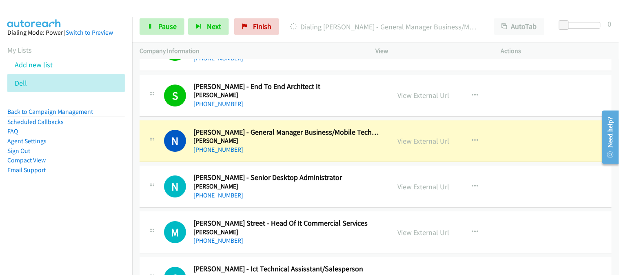
click at [347, 164] on td "N Callback Scheduled [PERSON_NAME] - General Manager Business/Mobile Technology…" at bounding box center [375, 141] width 486 height 46
click at [348, 155] on div "[PHONE_NUMBER]" at bounding box center [286, 150] width 186 height 10
click at [386, 149] on div "N Callback Scheduled [PERSON_NAME] - General Manager Business/Mobile Technology…" at bounding box center [264, 141] width 251 height 27
click at [417, 145] on link "View External Url" at bounding box center [424, 140] width 52 height 9
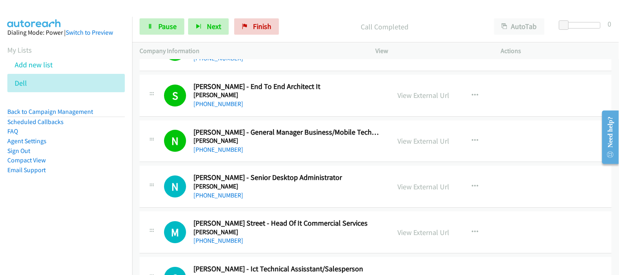
scroll to position [3888, 0]
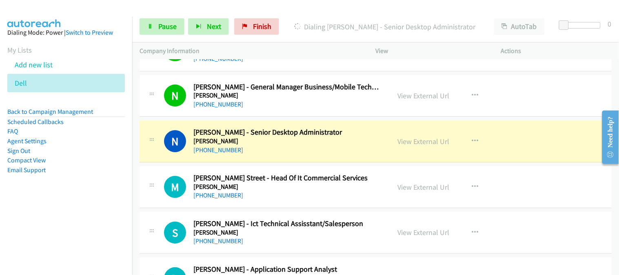
click at [311, 193] on div "[PHONE_NUMBER]" at bounding box center [286, 195] width 186 height 10
click at [311, 206] on div "M Callback Scheduled [PERSON_NAME] Street - Head Of It Commercial Services [PER…" at bounding box center [375, 187] width 472 height 42
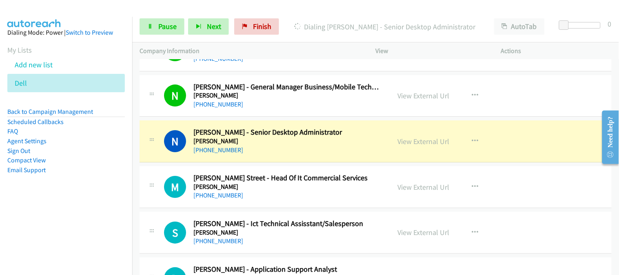
click at [311, 202] on div "M Callback Scheduled [PERSON_NAME] Street - Head Of It Commercial Services [PER…" at bounding box center [375, 187] width 472 height 42
click at [317, 183] on h2 "[PERSON_NAME] Street - Head Of It Commercial Services" at bounding box center [286, 177] width 186 height 9
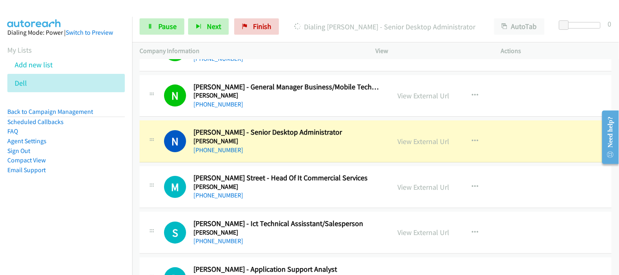
click at [317, 183] on h2 "[PERSON_NAME] Street - Head Of It Commercial Services" at bounding box center [286, 177] width 186 height 9
click at [316, 193] on div "[PHONE_NUMBER]" at bounding box center [286, 195] width 186 height 10
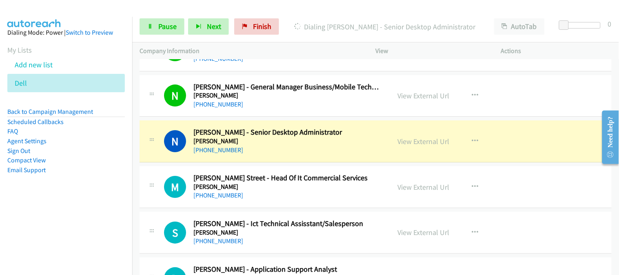
click at [316, 193] on div "[PHONE_NUMBER]" at bounding box center [286, 195] width 186 height 10
click at [358, 151] on div "[PHONE_NUMBER]" at bounding box center [286, 150] width 186 height 10
click at [336, 208] on div "M Callback Scheduled [PERSON_NAME] Street - Head Of It Commercial Services [PER…" at bounding box center [375, 187] width 472 height 42
click at [325, 191] on h5 "[PERSON_NAME]" at bounding box center [286, 187] width 186 height 8
click at [351, 131] on h2 "[PERSON_NAME] - Senior Desktop Administrator" at bounding box center [286, 132] width 186 height 9
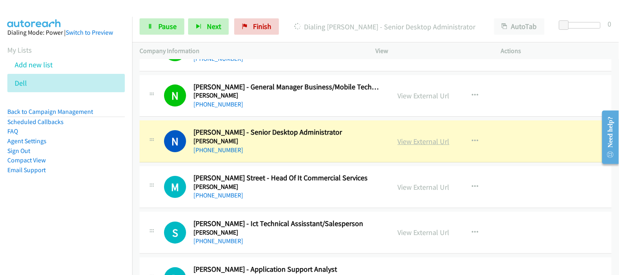
click at [436, 144] on link "View External Url" at bounding box center [424, 141] width 52 height 9
click at [169, 19] on link "Pause" at bounding box center [161, 26] width 45 height 16
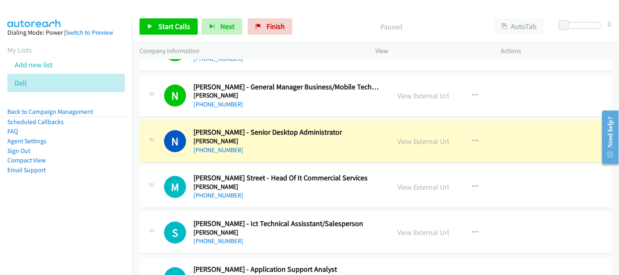
click at [257, 155] on div "[PHONE_NUMBER]" at bounding box center [286, 150] width 186 height 10
click at [320, 205] on div "M Callback Scheduled [PERSON_NAME] Street - Head Of It Commercial Services [PER…" at bounding box center [375, 187] width 472 height 42
click at [290, 148] on div "[PHONE_NUMBER]" at bounding box center [286, 150] width 186 height 10
drag, startPoint x: 267, startPoint y: 152, endPoint x: 224, endPoint y: 9, distance: 149.7
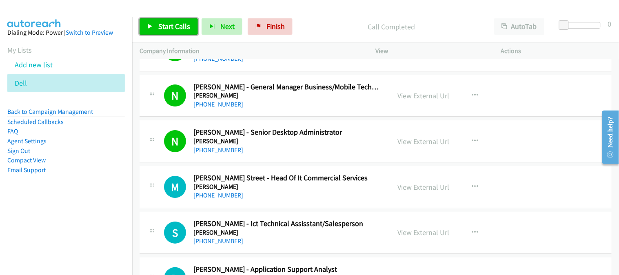
click at [170, 29] on span "Start Calls" at bounding box center [174, 26] width 32 height 9
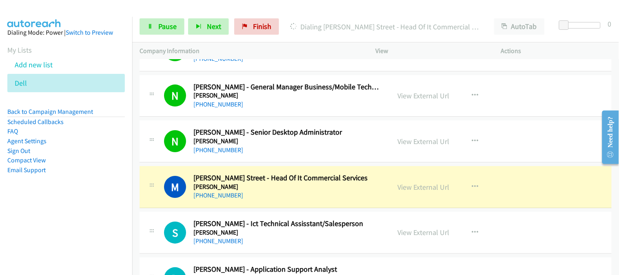
click at [326, 215] on div "S Callback Scheduled [PERSON_NAME] - Ict Technical Assisstant/Salesperson [PERS…" at bounding box center [375, 233] width 472 height 42
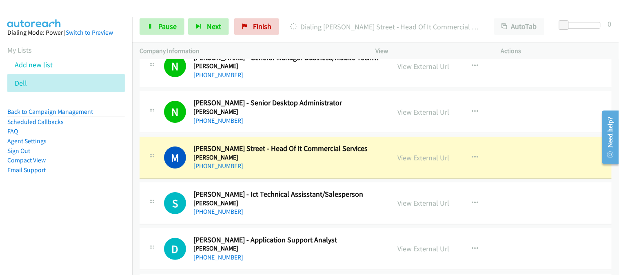
scroll to position [3934, 0]
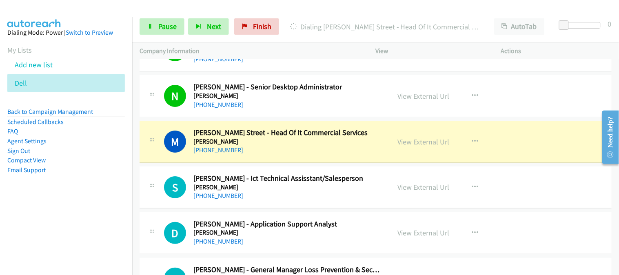
click at [328, 201] on div "[PHONE_NUMBER]" at bounding box center [286, 196] width 186 height 10
click at [372, 157] on div "M Callback Scheduled [PERSON_NAME] Street - Head Of It Commercial Services [PER…" at bounding box center [375, 142] width 472 height 42
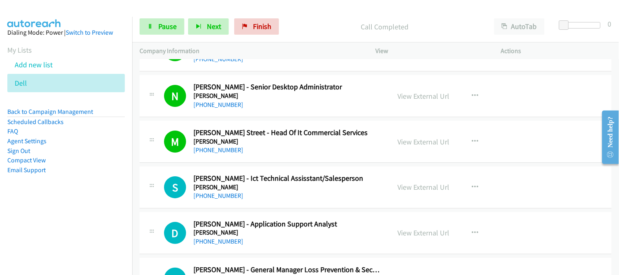
click at [319, 215] on div "D Callback Scheduled [PERSON_NAME] - Application Support Analyst [PERSON_NAME] …" at bounding box center [375, 233] width 472 height 42
click at [319, 207] on div "S Callback Scheduled [PERSON_NAME] - Ict Technical Assisstant/Salesperson [PERS…" at bounding box center [375, 187] width 472 height 42
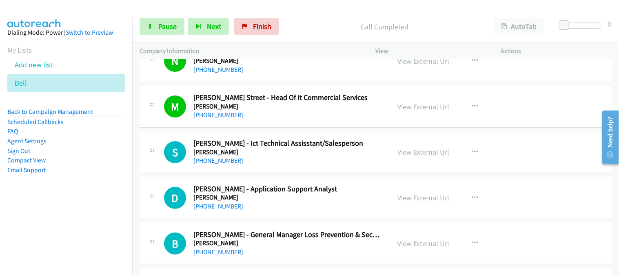
scroll to position [3979, 0]
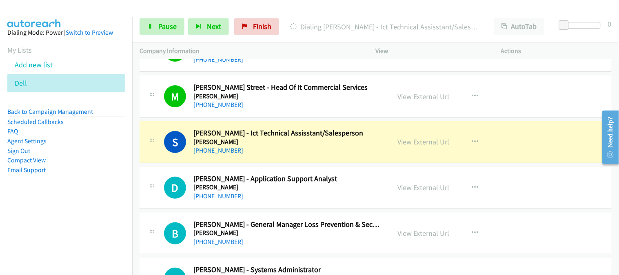
click at [301, 197] on div "[PHONE_NUMBER]" at bounding box center [286, 196] width 186 height 10
click at [299, 198] on div "[PHONE_NUMBER]" at bounding box center [286, 196] width 186 height 10
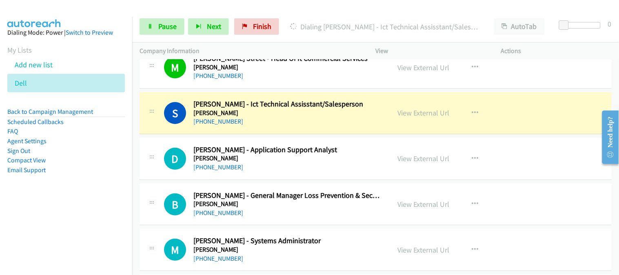
scroll to position [4024, 0]
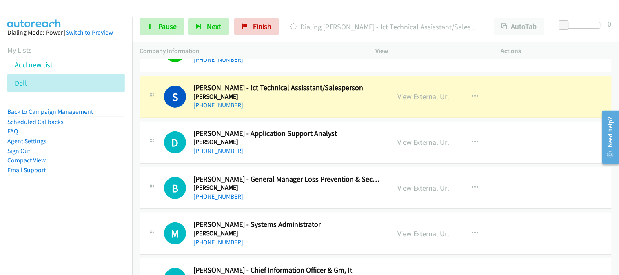
click at [283, 158] on div "D Callback Scheduled [PERSON_NAME] - Application Support Analyst [PERSON_NAME] …" at bounding box center [375, 143] width 472 height 42
click at [302, 151] on div "[PHONE_NUMBER]" at bounding box center [286, 151] width 186 height 10
click at [299, 164] on div "D Callback Scheduled [PERSON_NAME] - Application Support Analyst [PERSON_NAME] …" at bounding box center [375, 143] width 472 height 42
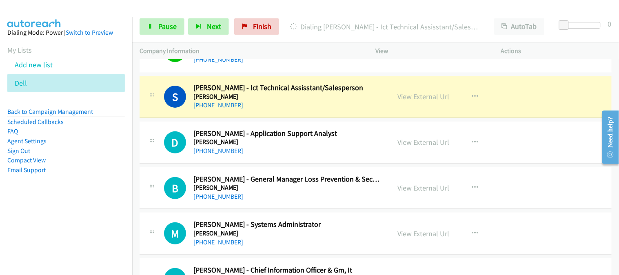
click at [290, 115] on div "S Callback Scheduled [PERSON_NAME] - Ict Technical Assisstant/Salesperson [PERS…" at bounding box center [375, 97] width 472 height 42
click at [291, 113] on div "S Callback Scheduled [PERSON_NAME] - Ict Technical Assisstant/Salesperson [PERS…" at bounding box center [375, 97] width 472 height 42
click at [294, 161] on div "D Callback Scheduled [PERSON_NAME] - Application Support Analyst [PERSON_NAME] …" at bounding box center [375, 143] width 472 height 42
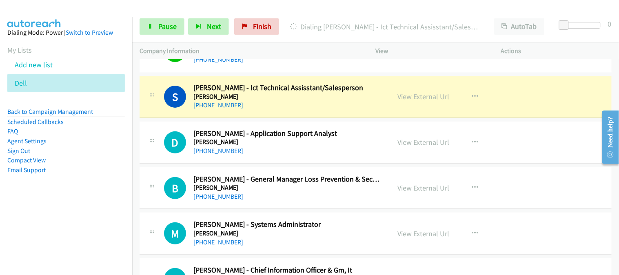
click at [303, 112] on div "S Callback Scheduled [PERSON_NAME] - Ict Technical Assisstant/Salesperson [PERS…" at bounding box center [375, 97] width 472 height 42
click at [302, 153] on div "[PHONE_NUMBER]" at bounding box center [286, 151] width 186 height 10
click at [321, 152] on div "[PHONE_NUMBER]" at bounding box center [286, 151] width 186 height 10
click at [321, 151] on div "[PHONE_NUMBER]" at bounding box center [286, 151] width 186 height 10
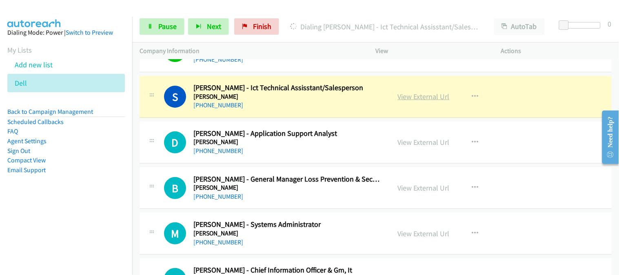
click at [420, 96] on link "View External Url" at bounding box center [424, 96] width 52 height 9
click at [288, 119] on td "S Callback Scheduled [PERSON_NAME] - Ict Technical Assisstant/Salesperson [PERS…" at bounding box center [375, 97] width 486 height 46
click at [281, 130] on h2 "[PERSON_NAME] - Application Support Analyst" at bounding box center [286, 133] width 186 height 9
click at [289, 146] on h5 "[PERSON_NAME]" at bounding box center [286, 142] width 186 height 8
click at [316, 146] on h5 "[PERSON_NAME]" at bounding box center [286, 142] width 186 height 8
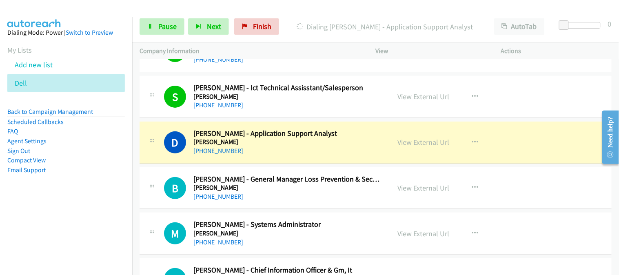
click at [259, 190] on h5 "[PERSON_NAME]" at bounding box center [286, 188] width 186 height 8
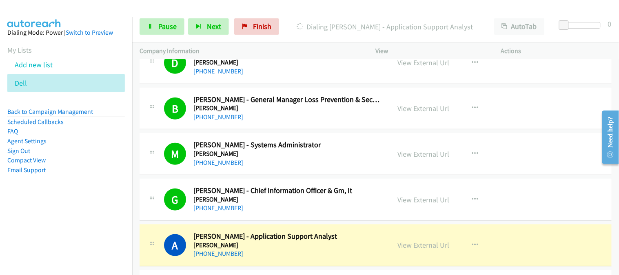
scroll to position [4205, 0]
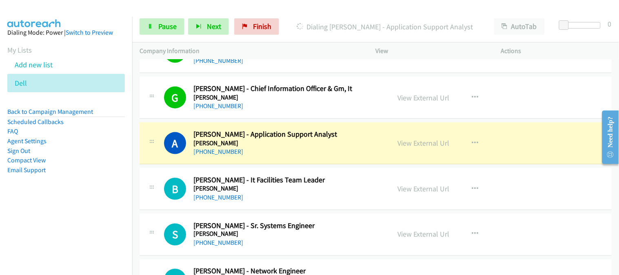
click at [343, 195] on div "[PHONE_NUMBER]" at bounding box center [286, 197] width 186 height 10
click at [175, 29] on span "Pause" at bounding box center [167, 26] width 18 height 9
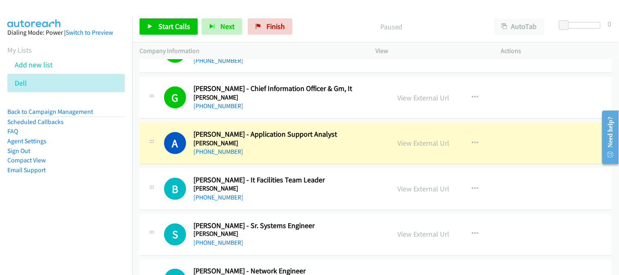
click at [365, 150] on div "[PHONE_NUMBER]" at bounding box center [286, 152] width 186 height 10
click at [324, 197] on div "[PHONE_NUMBER]" at bounding box center [286, 197] width 186 height 10
click at [333, 190] on h5 "[PERSON_NAME]" at bounding box center [286, 188] width 186 height 8
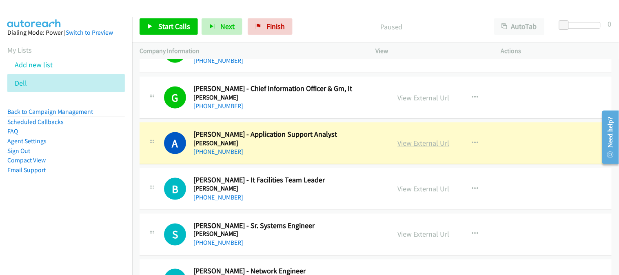
click at [425, 146] on link "View External Url" at bounding box center [424, 142] width 52 height 9
click at [283, 164] on div "A Callback Scheduled [PERSON_NAME] - Application Support Analyst [PERSON_NAME] …" at bounding box center [375, 143] width 472 height 42
click at [274, 153] on div "[PHONE_NUMBER]" at bounding box center [286, 152] width 186 height 10
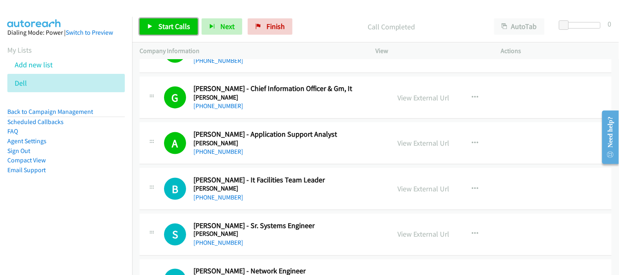
click at [172, 27] on span "Start Calls" at bounding box center [174, 26] width 32 height 9
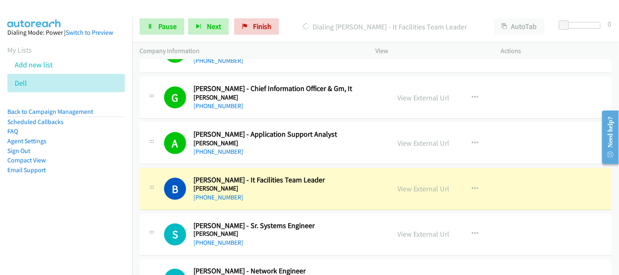
click at [328, 200] on div "[PHONE_NUMBER]" at bounding box center [286, 197] width 186 height 10
click at [363, 196] on div "[PHONE_NUMBER]" at bounding box center [286, 197] width 186 height 10
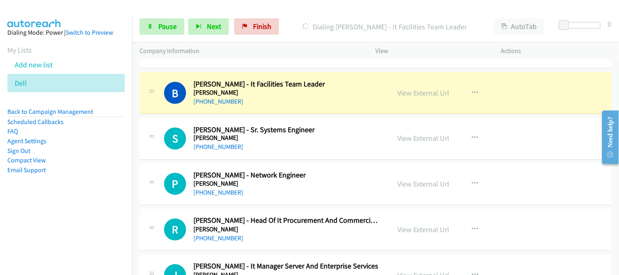
scroll to position [4296, 0]
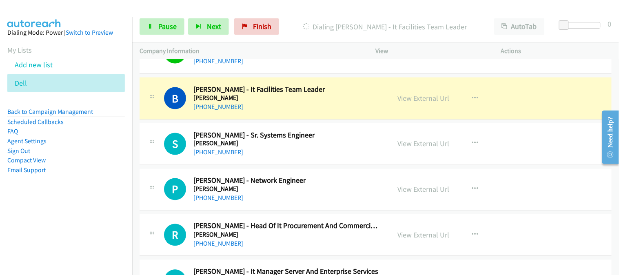
drag, startPoint x: 354, startPoint y: 150, endPoint x: 550, endPoint y: 5, distance: 243.8
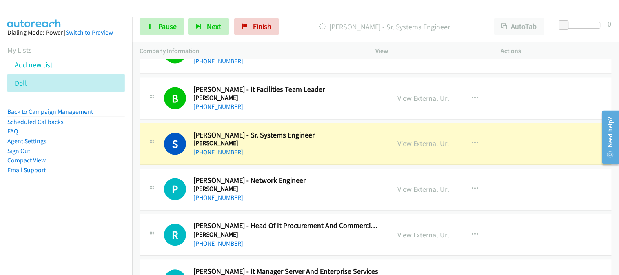
click at [324, 182] on h2 "[PERSON_NAME] - Network Engineer" at bounding box center [286, 180] width 186 height 9
click at [323, 184] on h2 "[PERSON_NAME] - Network Engineer" at bounding box center [286, 180] width 186 height 9
click at [327, 161] on div "S Callback Scheduled [PERSON_NAME] - Sr. Systems Engineer [PERSON_NAME] [GEOGRA…" at bounding box center [375, 144] width 472 height 42
click at [302, 212] on td "P Callback Scheduled [PERSON_NAME] - Network Engineer [PERSON_NAME] [GEOGRAPHIC…" at bounding box center [375, 190] width 486 height 46
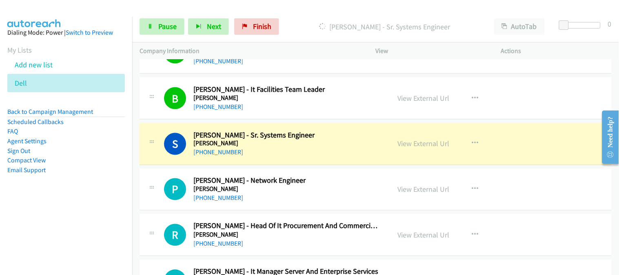
drag, startPoint x: 302, startPoint y: 193, endPoint x: 336, endPoint y: 171, distance: 40.4
click at [320, 153] on div "[PHONE_NUMBER]" at bounding box center [286, 153] width 186 height 10
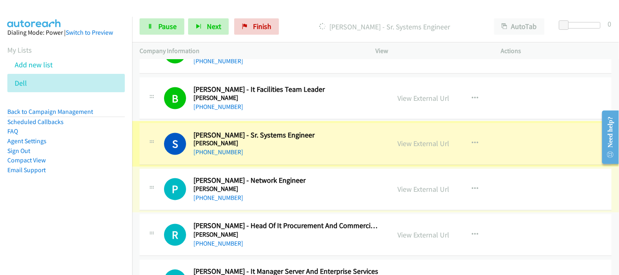
click at [327, 210] on div "P Callback Scheduled [PERSON_NAME] - Network Engineer [PERSON_NAME] [GEOGRAPHIC…" at bounding box center [375, 190] width 472 height 42
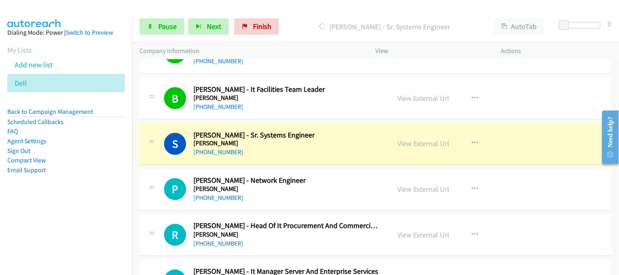
click at [327, 210] on div "P Callback Scheduled [PERSON_NAME] - Network Engineer [PERSON_NAME] [GEOGRAPHIC…" at bounding box center [375, 190] width 472 height 42
click at [344, 178] on h2 "[PERSON_NAME] - Network Engineer" at bounding box center [286, 180] width 186 height 9
click at [341, 156] on div "[PHONE_NUMBER]" at bounding box center [286, 153] width 186 height 10
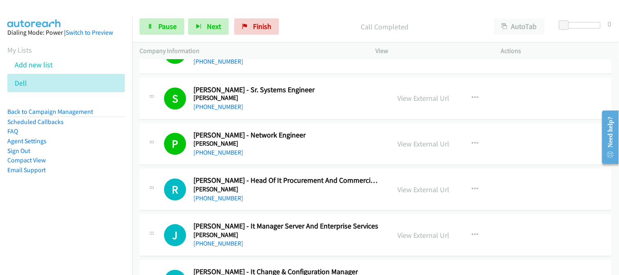
scroll to position [4387, 0]
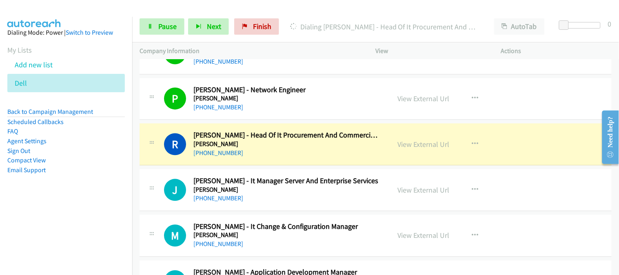
click at [288, 198] on div "[PHONE_NUMBER]" at bounding box center [286, 199] width 186 height 10
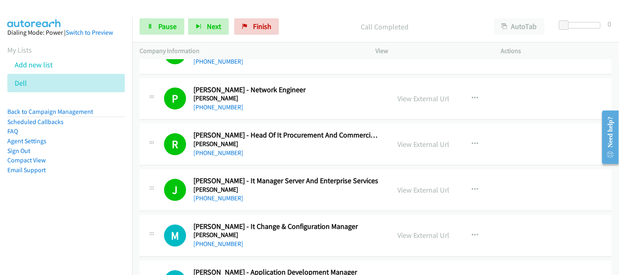
click at [335, 209] on div "J Callback Scheduled [PERSON_NAME] - It Manager Server And Enterprise Services …" at bounding box center [375, 190] width 472 height 42
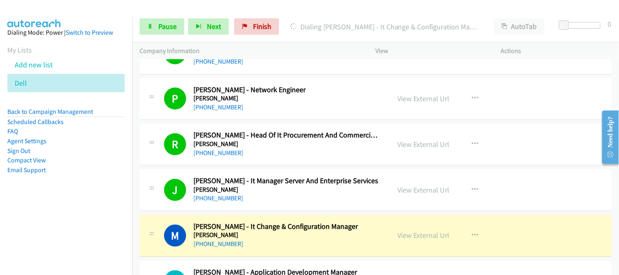
click at [332, 253] on div "M Callback Scheduled [PERSON_NAME] - It Change & Configuration Manager [PERSON_…" at bounding box center [375, 236] width 472 height 42
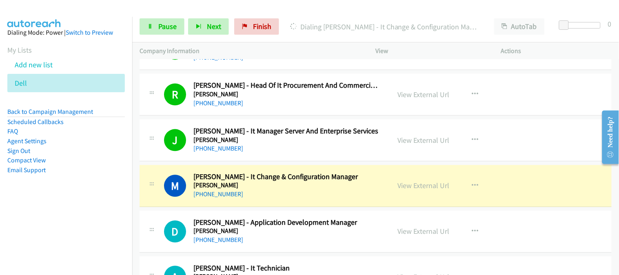
scroll to position [4477, 0]
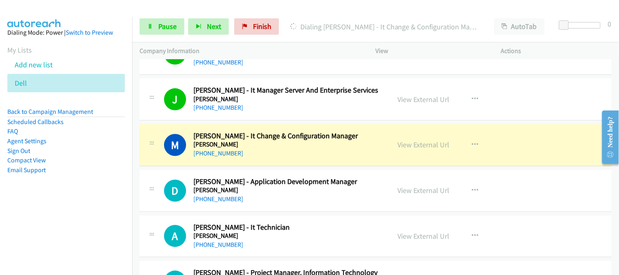
click at [316, 192] on h5 "[PERSON_NAME]" at bounding box center [286, 190] width 186 height 8
drag, startPoint x: 336, startPoint y: 146, endPoint x: 318, endPoint y: 200, distance: 57.0
click at [318, 200] on div "[PHONE_NUMBER]" at bounding box center [286, 199] width 186 height 10
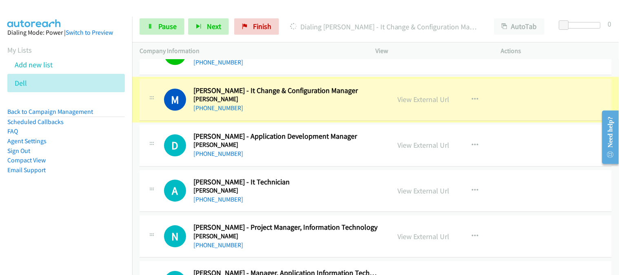
click at [333, 165] on div "D Callback Scheduled [PERSON_NAME] - Application Development Manager [PERSON_NA…" at bounding box center [375, 145] width 472 height 42
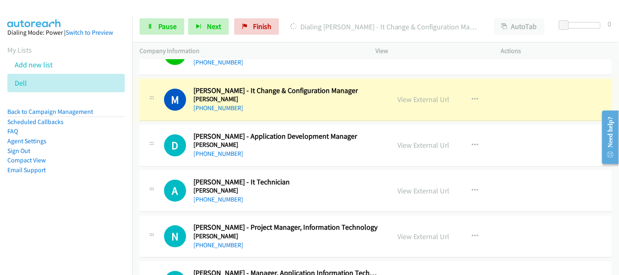
click at [327, 150] on div "[PHONE_NUMBER]" at bounding box center [286, 154] width 186 height 10
click at [345, 115] on div "M Callback Scheduled [PERSON_NAME] - It Change & Configuration Manager [PERSON_…" at bounding box center [375, 100] width 472 height 42
click at [334, 158] on div "[PHONE_NUMBER]" at bounding box center [286, 154] width 186 height 10
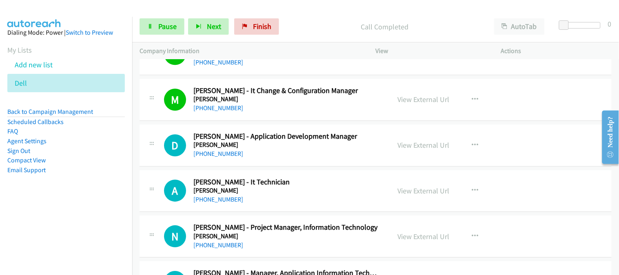
click at [328, 163] on div "D Callback Scheduled [PERSON_NAME] - Application Development Manager [PERSON_NA…" at bounding box center [375, 145] width 472 height 42
click at [319, 199] on div "[PHONE_NUMBER]" at bounding box center [286, 200] width 186 height 10
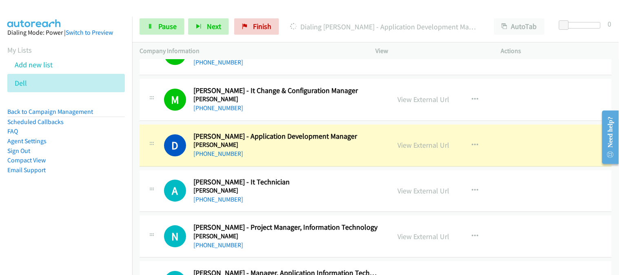
click at [319, 199] on div "[PHONE_NUMBER]" at bounding box center [286, 200] width 186 height 10
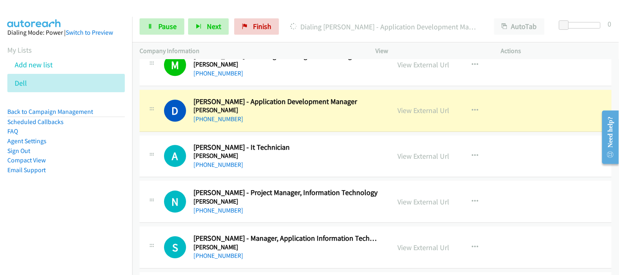
scroll to position [4568, 0]
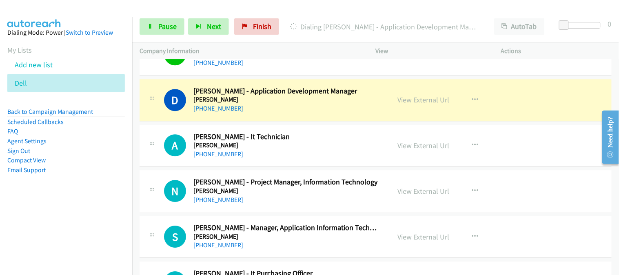
click at [312, 172] on div "N Callback Scheduled [PERSON_NAME] - Project Manager, Information Technology [P…" at bounding box center [375, 191] width 472 height 42
click at [312, 168] on td "A Callback Scheduled [PERSON_NAME] - It Technician [PERSON_NAME] [GEOGRAPHIC_DA…" at bounding box center [375, 146] width 486 height 46
click at [312, 159] on div "[PHONE_NUMBER]" at bounding box center [286, 154] width 186 height 10
click at [324, 186] on h2 "[PERSON_NAME] - Project Manager, Information Technology" at bounding box center [286, 181] width 186 height 9
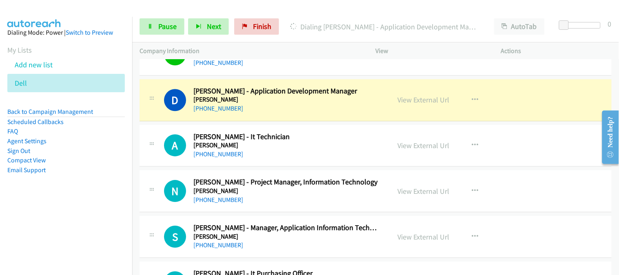
click at [322, 173] on div "N Callback Scheduled [PERSON_NAME] - Project Manager, Information Technology [P…" at bounding box center [375, 191] width 472 height 42
click at [313, 142] on h2 "[PERSON_NAME] - It Technician" at bounding box center [286, 136] width 186 height 9
click at [153, 30] on link "Pause" at bounding box center [161, 26] width 45 height 16
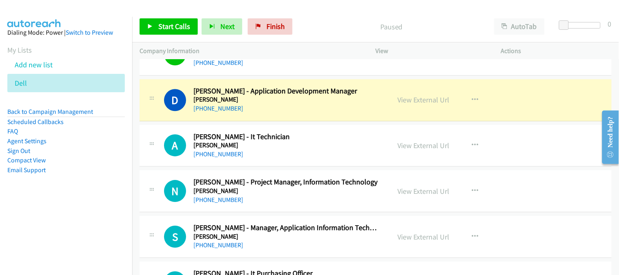
click at [310, 152] on div "[PHONE_NUMBER]" at bounding box center [286, 154] width 186 height 10
click at [305, 157] on div "[PHONE_NUMBER]" at bounding box center [286, 154] width 186 height 10
click at [347, 137] on h2 "[PERSON_NAME] - It Technician" at bounding box center [286, 136] width 186 height 9
click at [398, 102] on link "View External Url" at bounding box center [424, 99] width 52 height 9
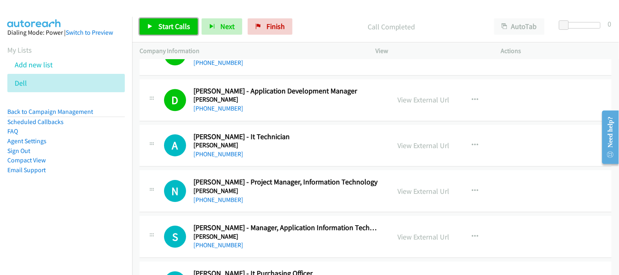
click at [180, 19] on link "Start Calls" at bounding box center [168, 26] width 58 height 16
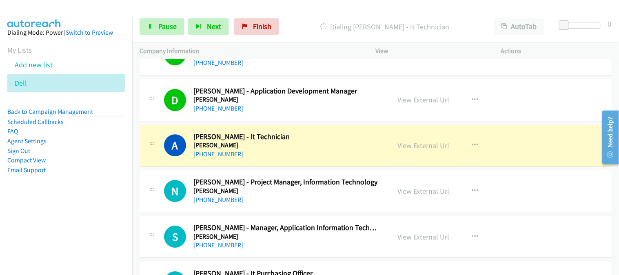
click at [278, 149] on h5 "[PERSON_NAME]" at bounding box center [286, 145] width 186 height 8
click at [276, 152] on div "[PHONE_NUMBER]" at bounding box center [286, 154] width 186 height 10
click at [164, 27] on span "Pause" at bounding box center [167, 26] width 18 height 9
click at [255, 151] on div "[PHONE_NUMBER]" at bounding box center [286, 154] width 186 height 10
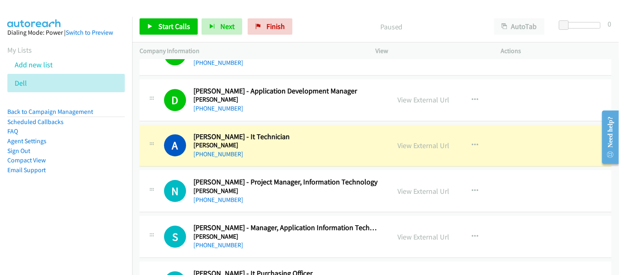
click at [255, 151] on div "[PHONE_NUMBER]" at bounding box center [286, 154] width 186 height 10
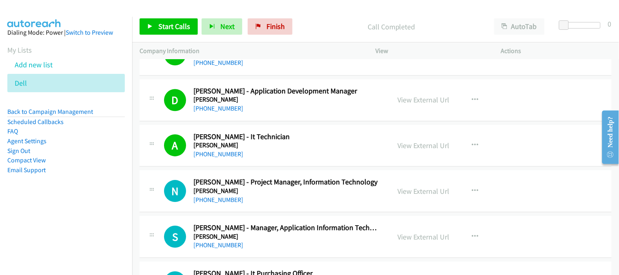
click at [307, 155] on div "[PHONE_NUMBER]" at bounding box center [286, 154] width 186 height 10
